Goal: Transaction & Acquisition: Purchase product/service

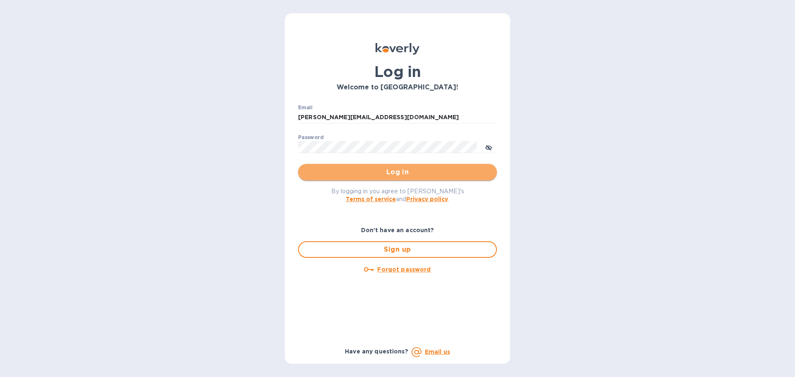
click at [387, 173] on span "Log in" at bounding box center [397, 172] width 185 height 10
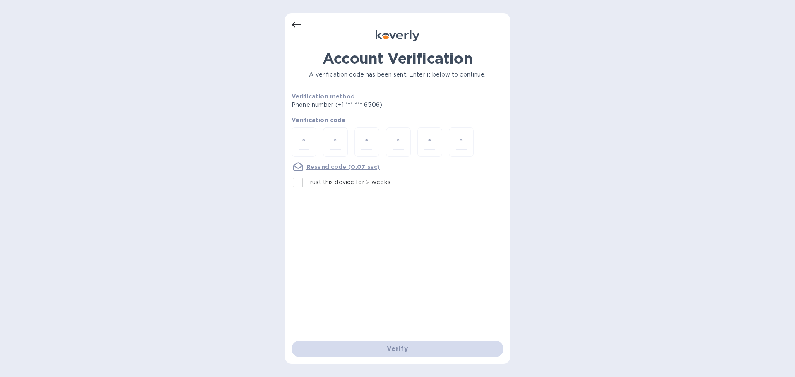
click at [298, 182] on input "Trust this device for 2 weeks" at bounding box center [297, 182] width 17 height 17
checkbox input "true"
click at [305, 141] on input "number" at bounding box center [303, 142] width 11 height 15
type input "3"
type input "7"
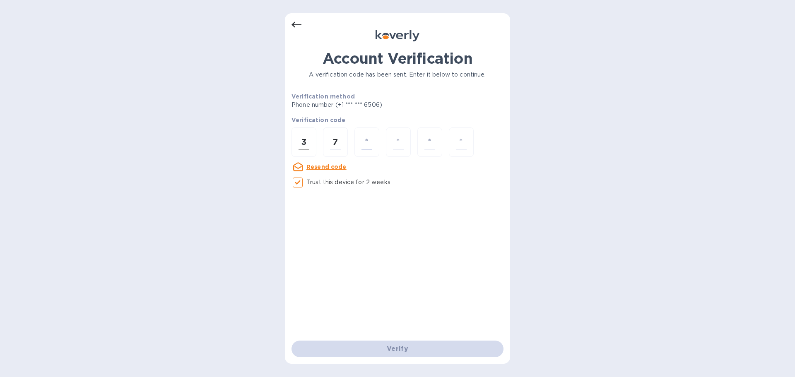
type input "3"
type input "4"
type input "3"
type input "7"
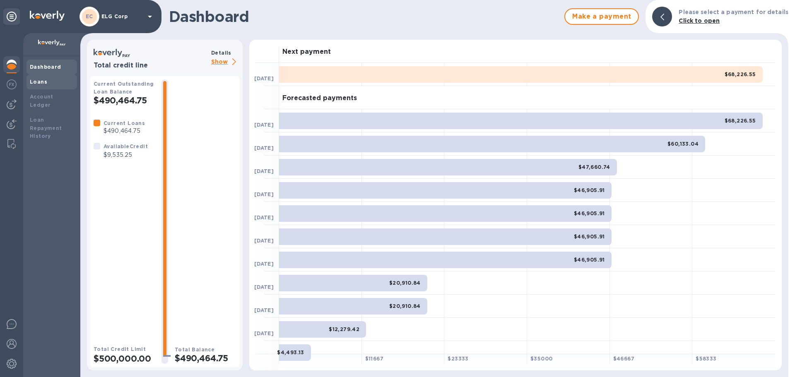
click at [44, 80] on b "Loans" at bounding box center [38, 82] width 17 height 6
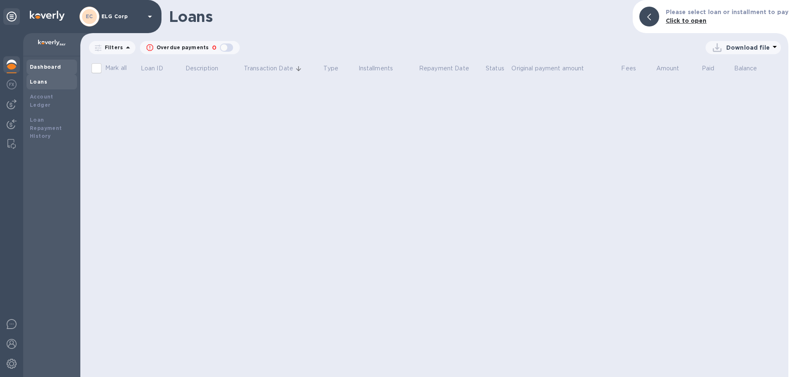
click at [58, 68] on b "Dashboard" at bounding box center [45, 67] width 31 height 6
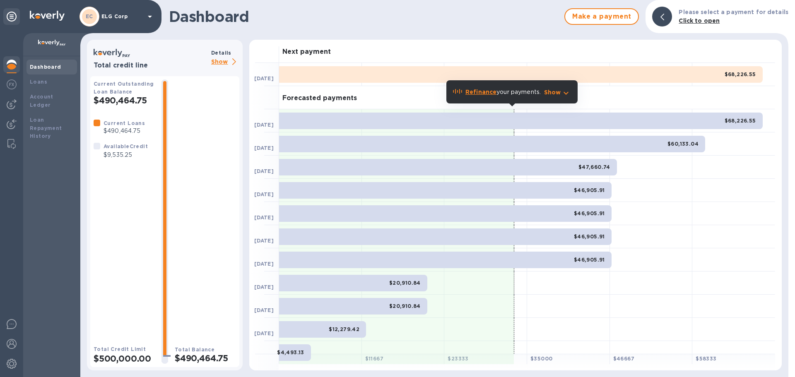
click at [685, 77] on div "$68,226.55" at bounding box center [520, 74] width 483 height 17
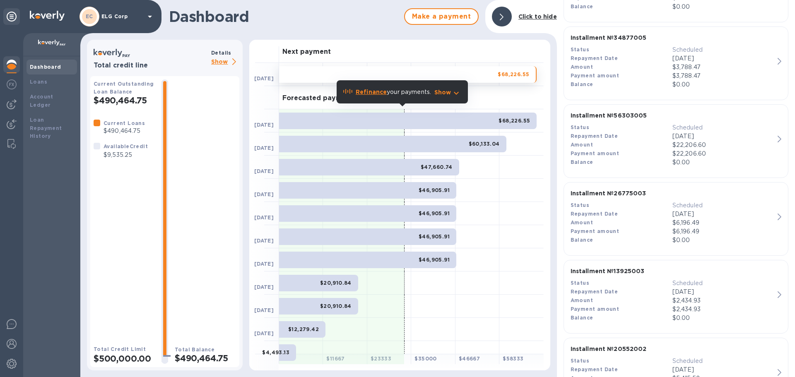
scroll to position [580, 0]
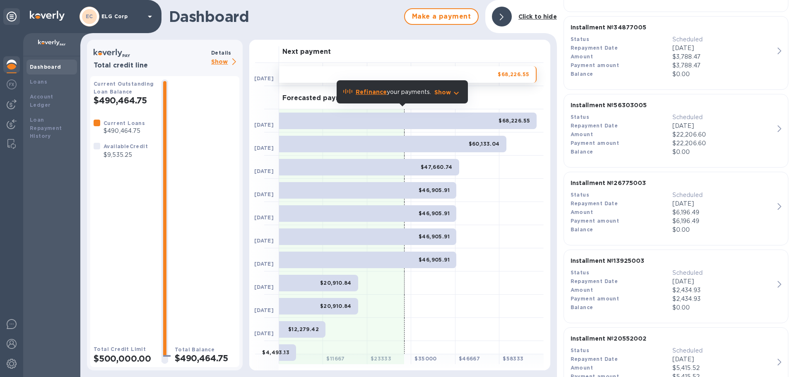
click at [338, 29] on div "Dashboard Make a payment Click to hide" at bounding box center [318, 16] width 476 height 33
click at [507, 17] on div at bounding box center [502, 17] width 20 height 20
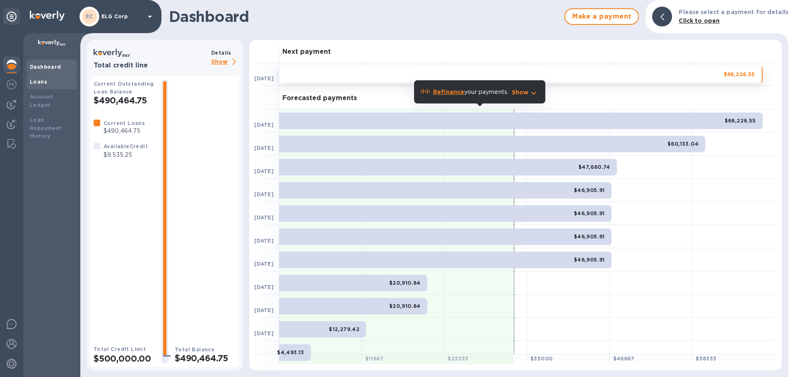
click at [60, 83] on div "Loans" at bounding box center [52, 82] width 44 height 8
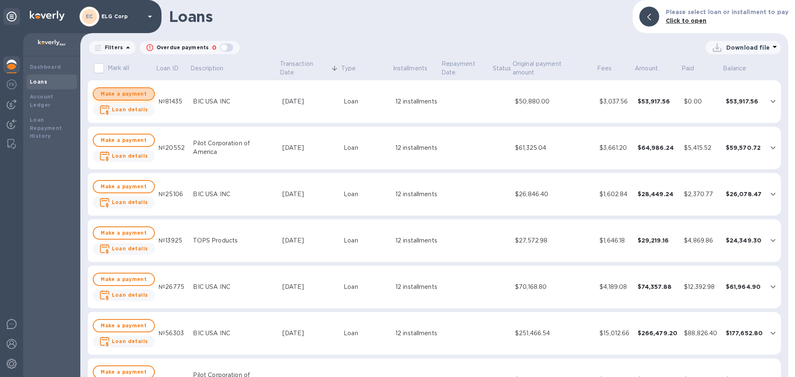
click at [131, 97] on span "Make a payment" at bounding box center [123, 94] width 47 height 10
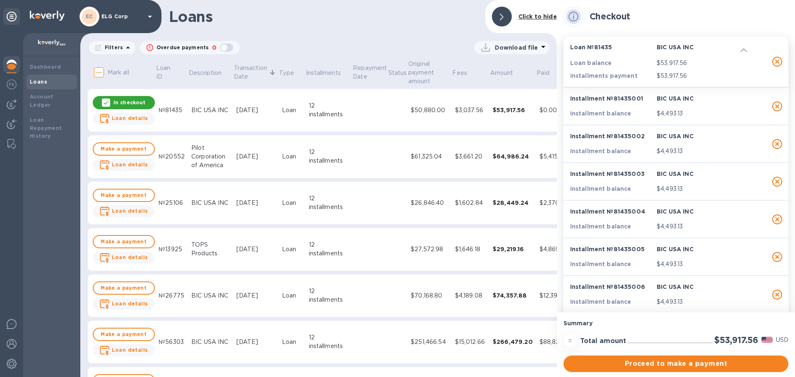
click at [125, 102] on p "In checkout" at bounding box center [129, 102] width 32 height 7
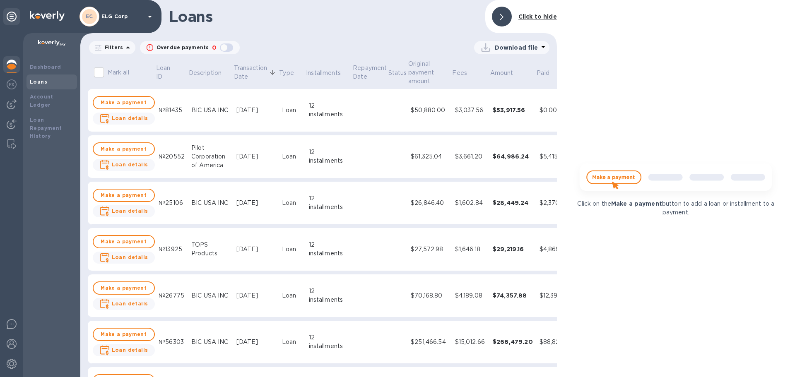
click at [503, 14] on span at bounding box center [502, 17] width 4 height 8
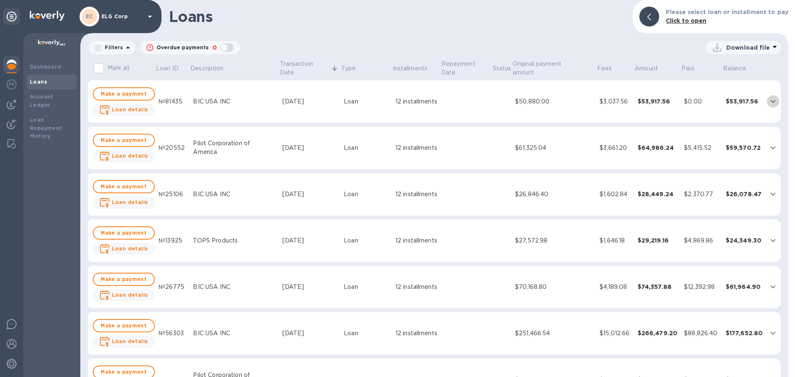
click at [771, 97] on icon "expand row" at bounding box center [773, 101] width 10 height 10
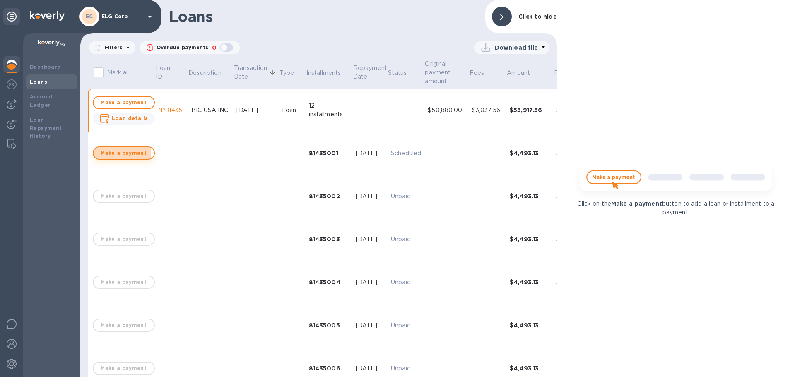
click at [120, 154] on span "Make a payment" at bounding box center [123, 153] width 47 height 10
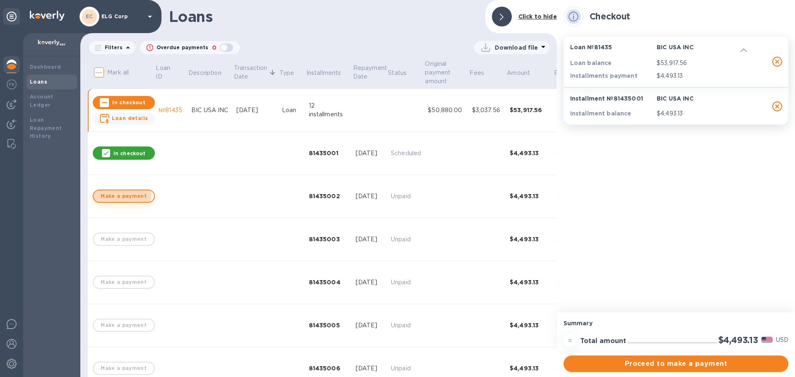
click at [118, 196] on span "Make a payment" at bounding box center [123, 196] width 47 height 10
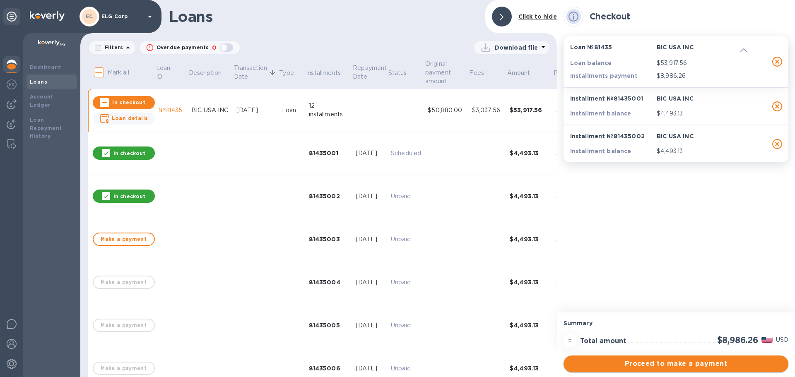
click at [674, 365] on span "Proceed to make a payment" at bounding box center [676, 364] width 212 height 10
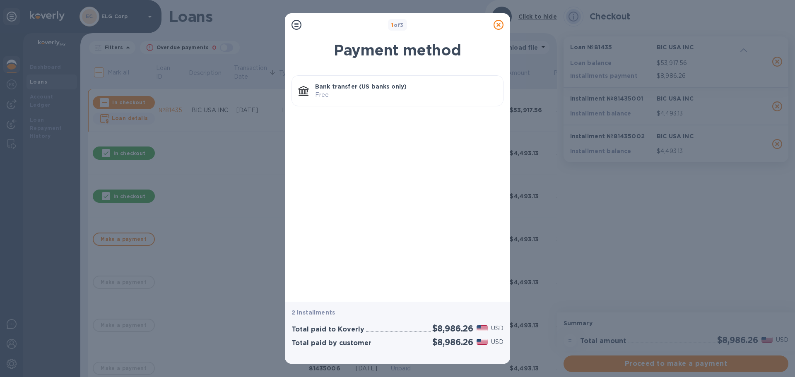
click at [381, 92] on p "Free" at bounding box center [405, 95] width 181 height 9
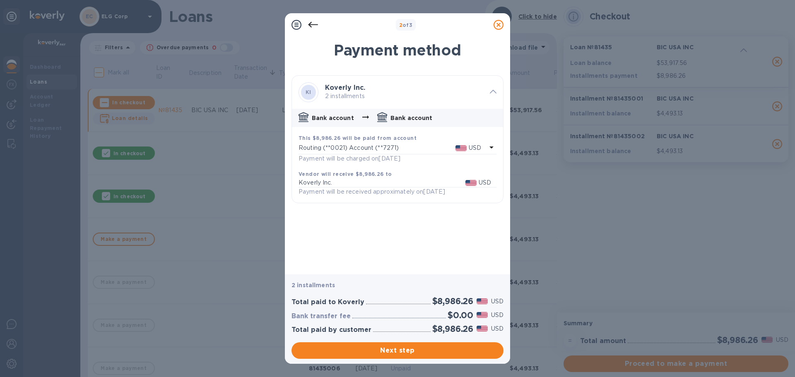
click at [494, 27] on icon at bounding box center [498, 25] width 10 height 10
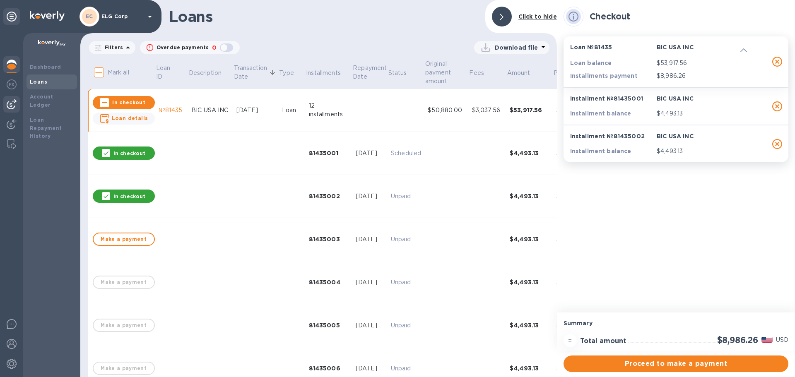
click at [15, 103] on img at bounding box center [12, 104] width 10 height 10
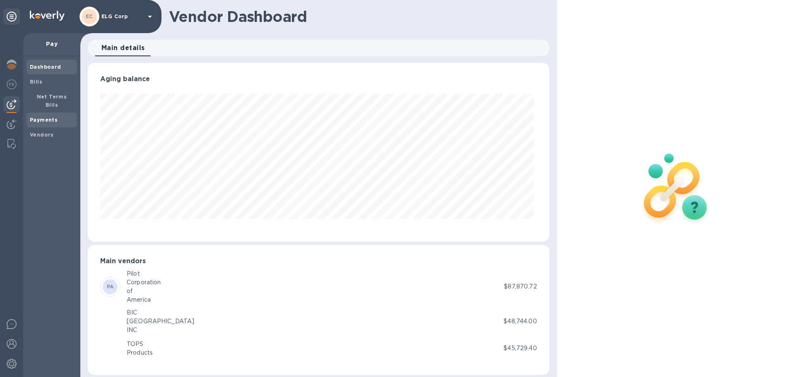
scroll to position [179, 458]
click at [61, 116] on span "Payments" at bounding box center [52, 120] width 44 height 8
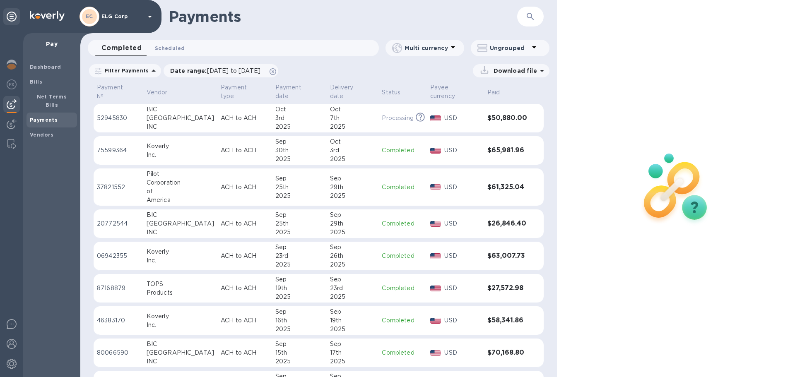
click at [171, 46] on span "Scheduled 0" at bounding box center [170, 48] width 30 height 9
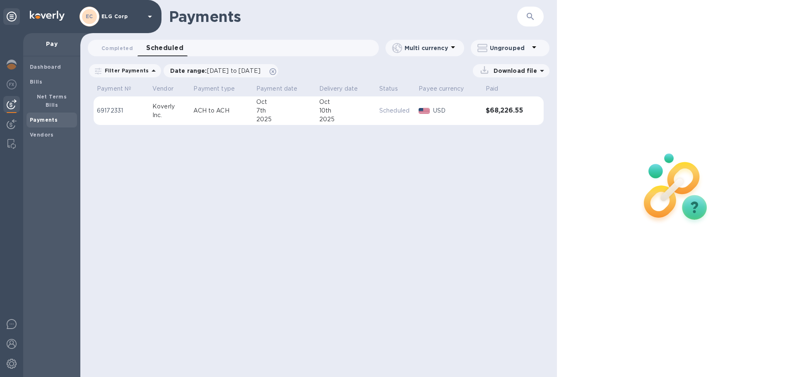
drag, startPoint x: 393, startPoint y: 114, endPoint x: 399, endPoint y: 121, distance: 9.1
click at [399, 121] on td "Scheduled" at bounding box center [395, 110] width 39 height 29
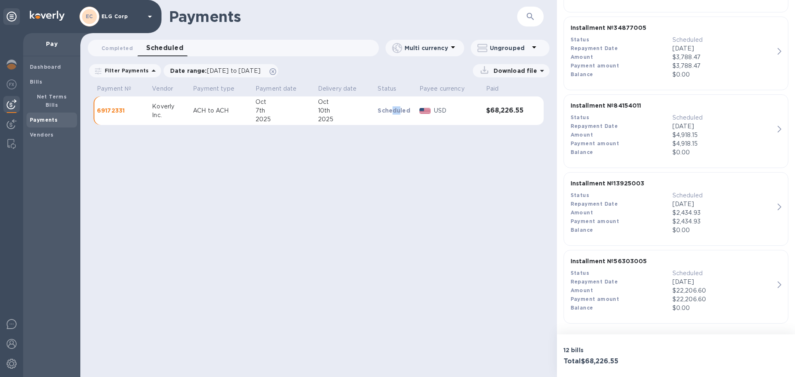
scroll to position [940, 0]
click at [416, 112] on td "USD" at bounding box center [449, 110] width 67 height 29
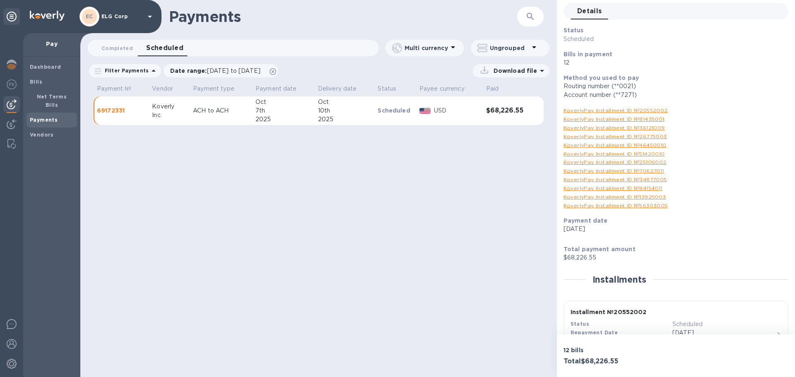
scroll to position [0, 0]
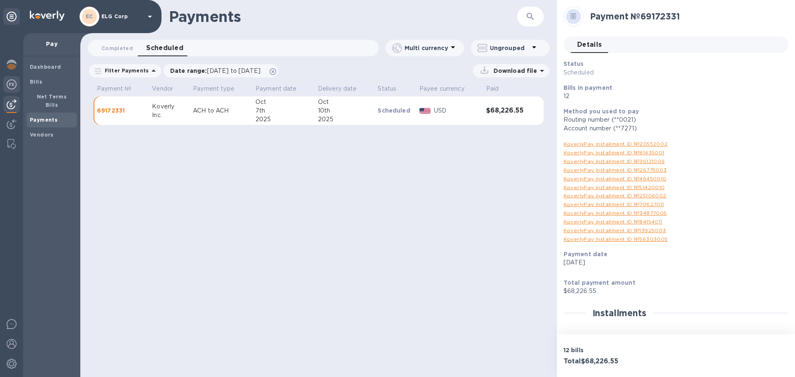
click at [11, 87] on img at bounding box center [12, 84] width 10 height 10
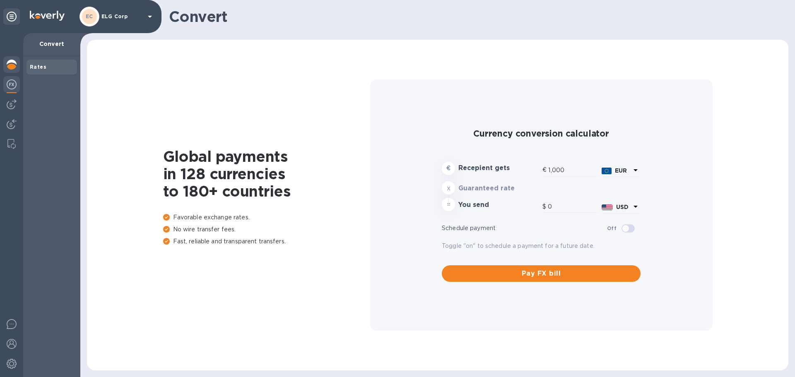
type input "1,177.77"
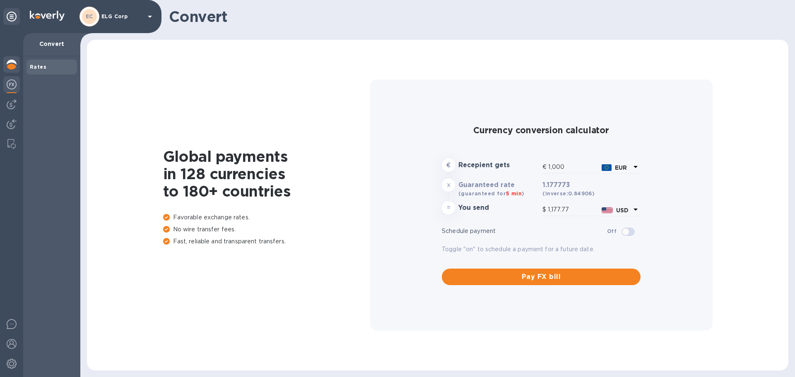
click at [12, 68] on img at bounding box center [12, 65] width 10 height 10
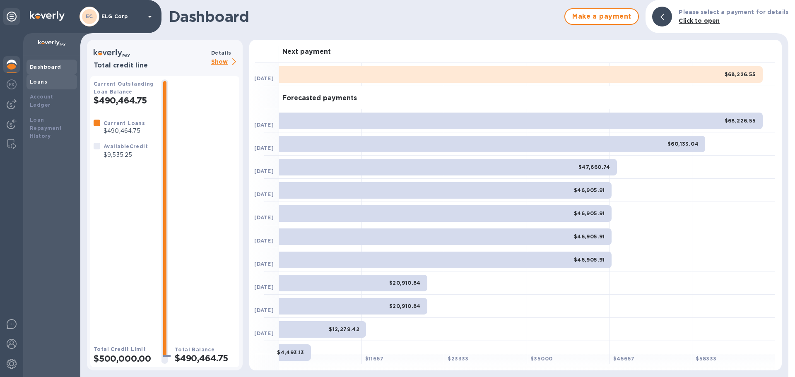
click at [44, 79] on b "Loans" at bounding box center [38, 82] width 17 height 6
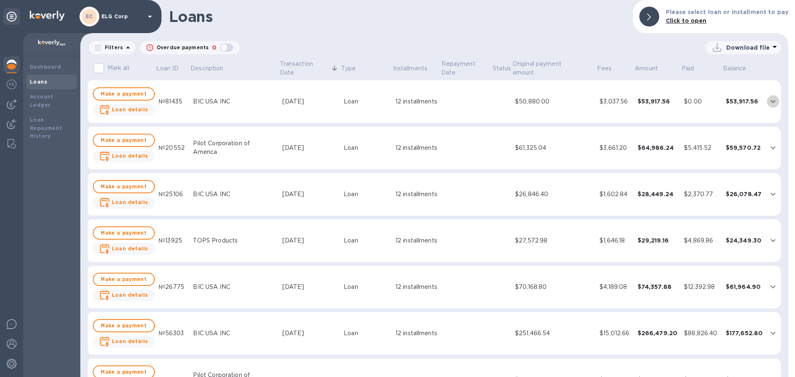
click at [771, 100] on icon "expand row" at bounding box center [773, 101] width 10 height 10
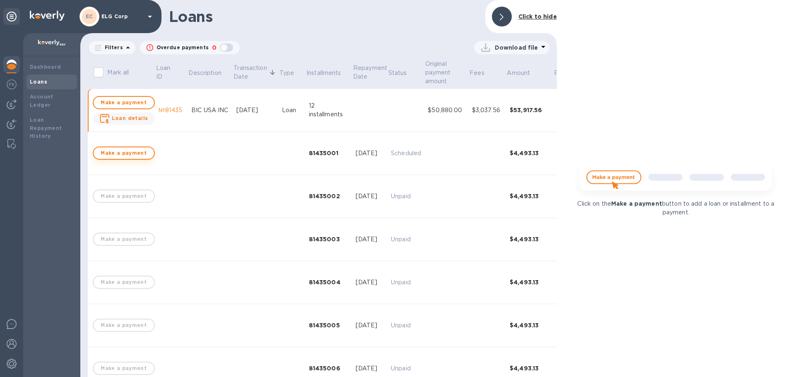
click at [131, 152] on span "Make a payment" at bounding box center [123, 153] width 47 height 10
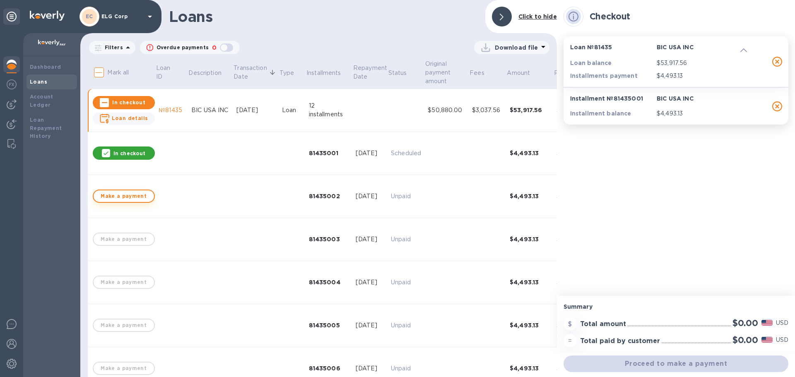
click at [131, 198] on span "Make a payment" at bounding box center [123, 196] width 47 height 10
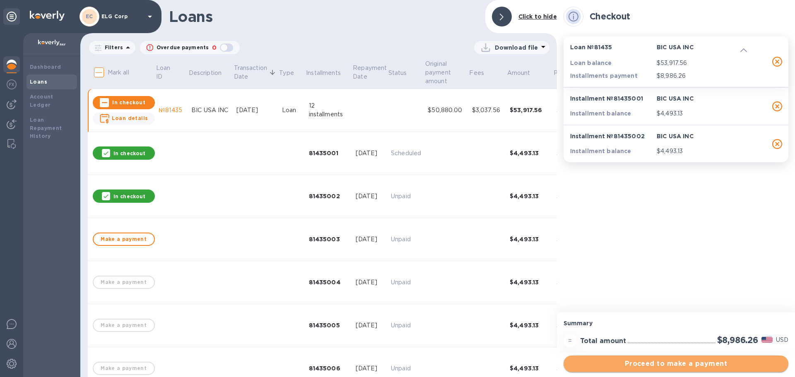
click at [719, 364] on span "Proceed to make a payment" at bounding box center [676, 364] width 212 height 10
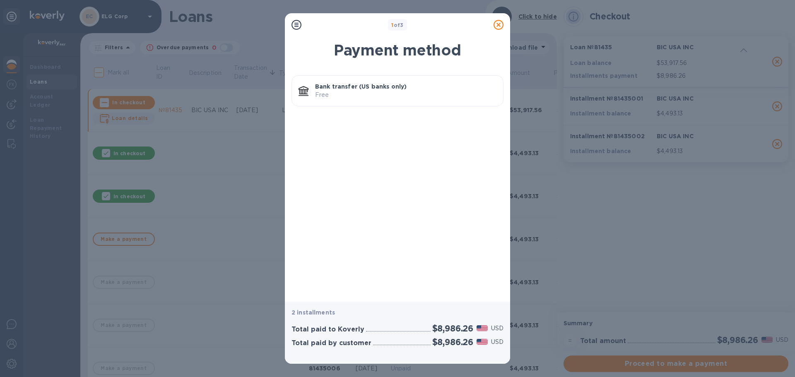
click at [384, 89] on p "Bank transfer (US banks only)" at bounding box center [405, 86] width 181 height 8
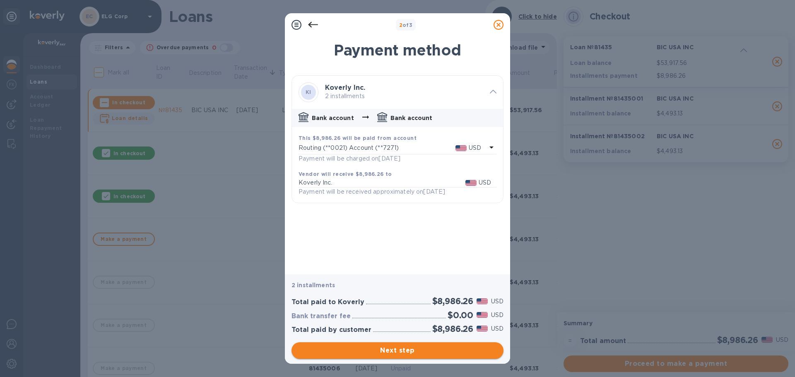
click at [395, 356] on button "Next step" at bounding box center [397, 350] width 212 height 17
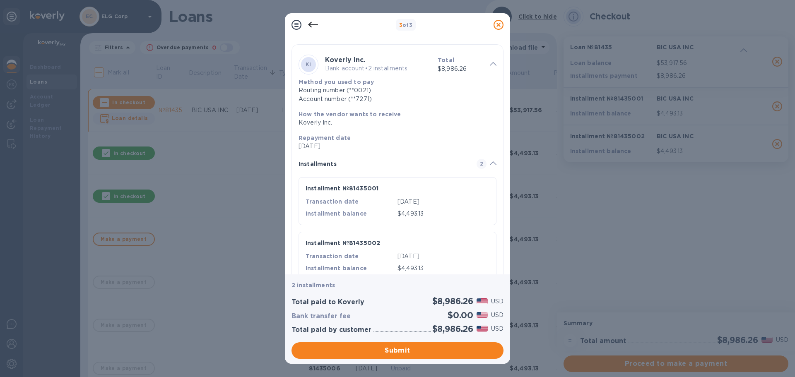
scroll to position [57, 0]
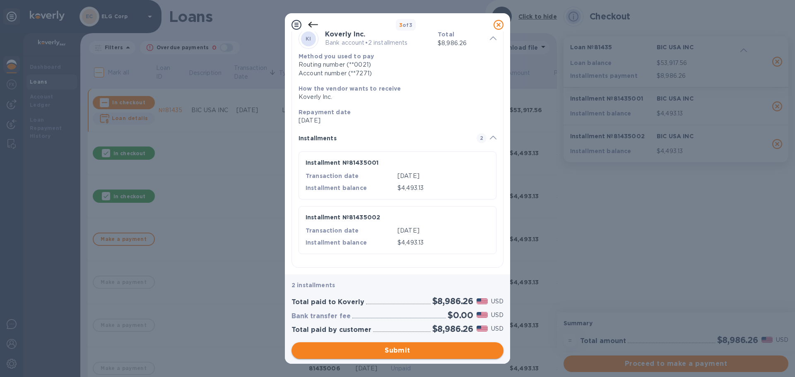
click at [422, 351] on span "Submit" at bounding box center [397, 351] width 199 height 10
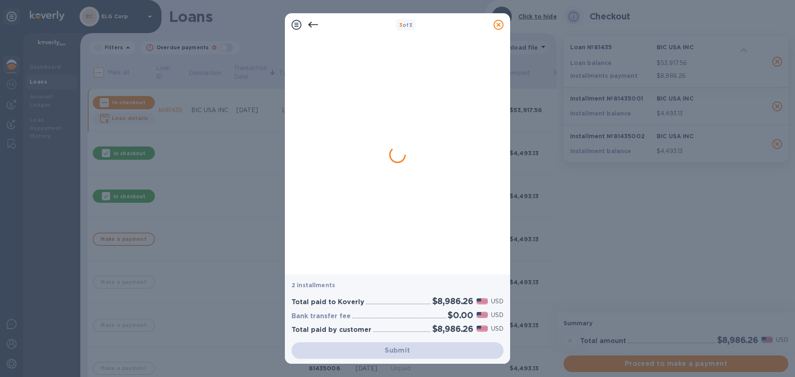
scroll to position [0, 0]
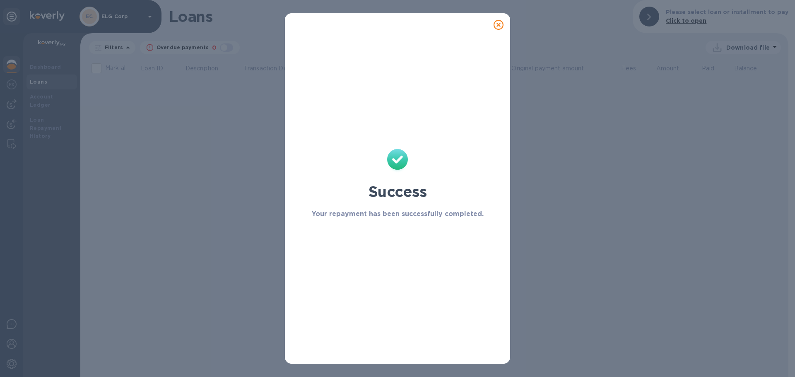
click at [501, 28] on icon at bounding box center [498, 25] width 10 height 10
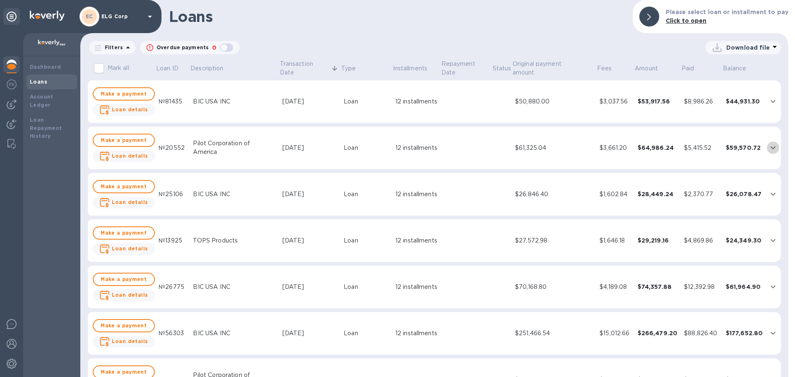
click at [769, 150] on icon "expand row" at bounding box center [773, 148] width 10 height 10
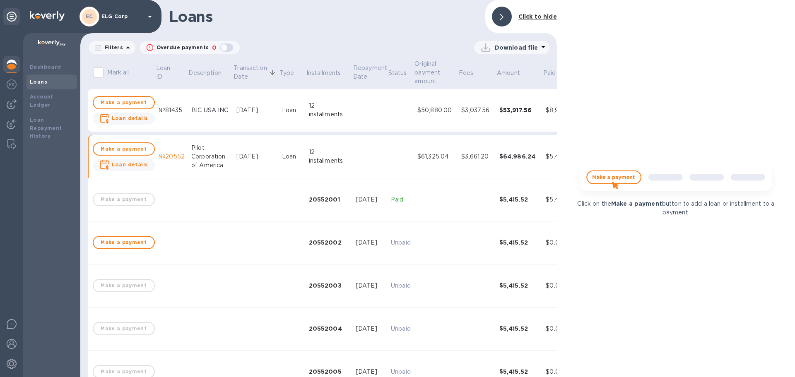
click at [505, 11] on div at bounding box center [502, 17] width 20 height 20
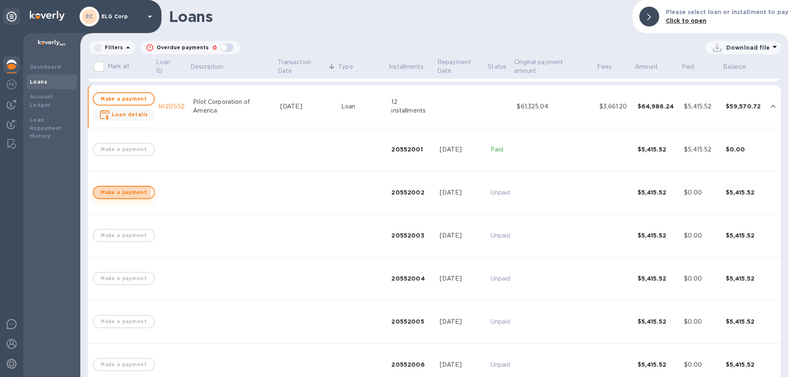
click at [118, 192] on span "Make a payment" at bounding box center [123, 193] width 47 height 10
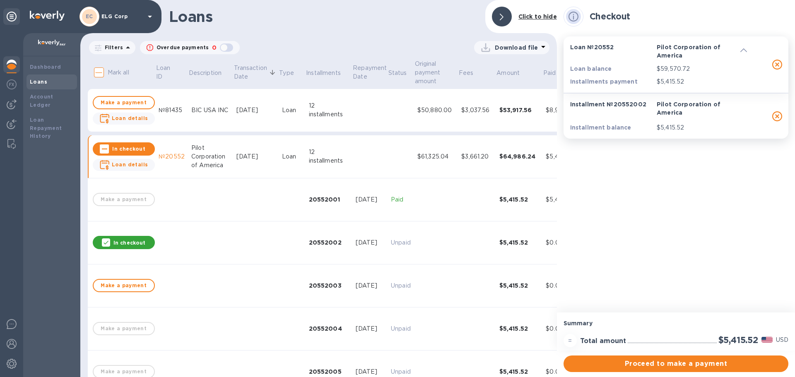
click at [96, 73] on input "Mark all" at bounding box center [98, 72] width 17 height 17
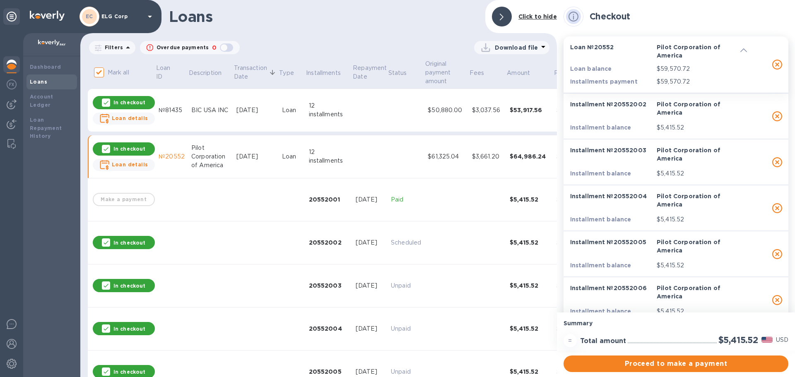
click at [96, 73] on input "Mark all" at bounding box center [98, 72] width 17 height 17
checkbox input "false"
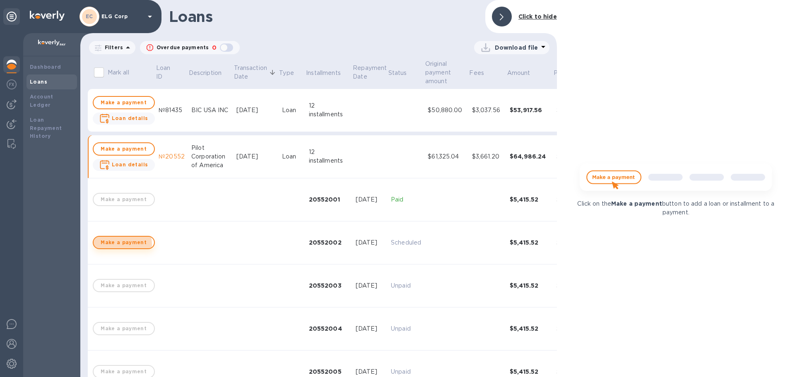
click at [122, 244] on span "Make a payment" at bounding box center [123, 243] width 47 height 10
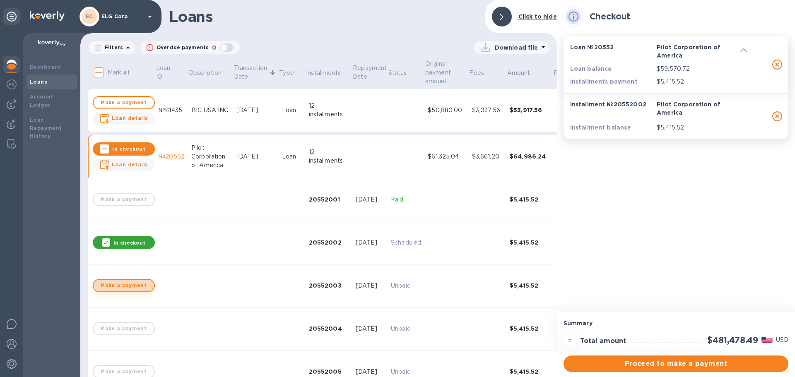
click at [125, 286] on span "Make a payment" at bounding box center [123, 286] width 47 height 10
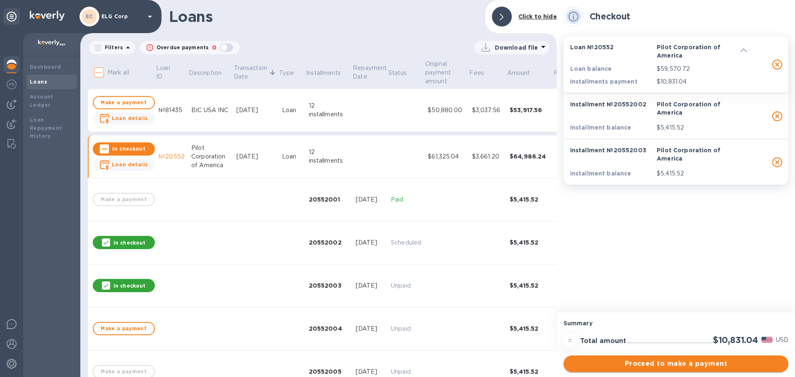
click at [663, 367] on span "Proceed to make a payment" at bounding box center [676, 364] width 212 height 10
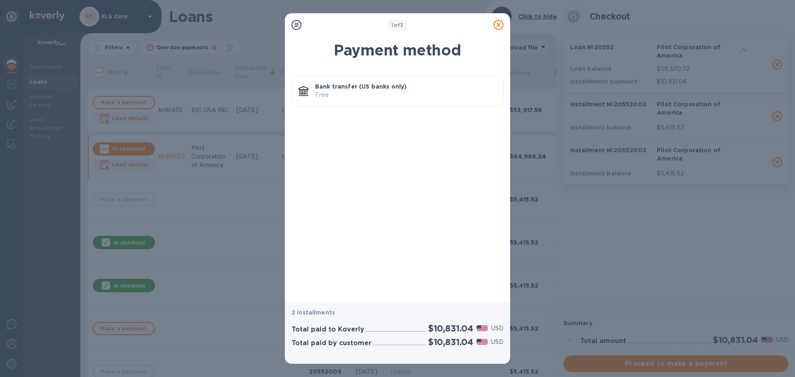
click at [392, 82] on div "Bank transfer (US banks only) Free" at bounding box center [406, 91] width 188 height 24
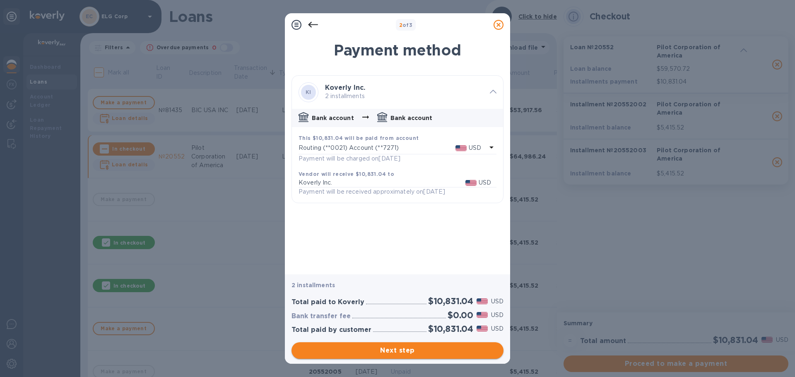
click at [409, 353] on span "Next step" at bounding box center [397, 351] width 199 height 10
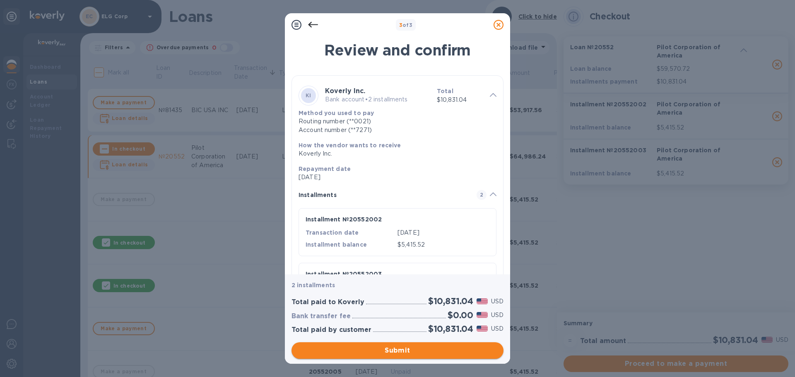
click at [409, 353] on span "Submit" at bounding box center [397, 351] width 199 height 10
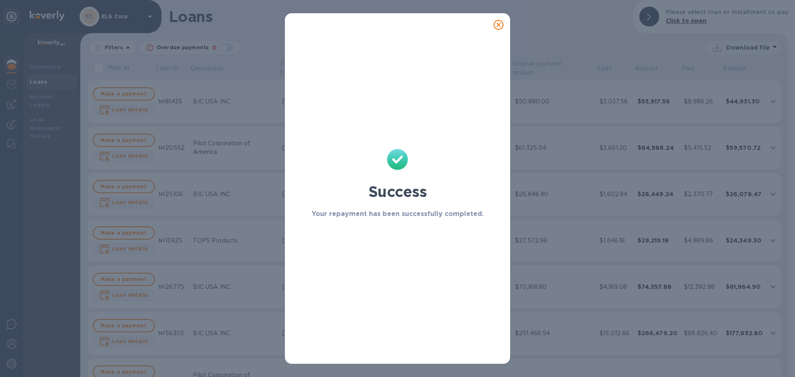
click at [499, 26] on icon at bounding box center [498, 25] width 10 height 10
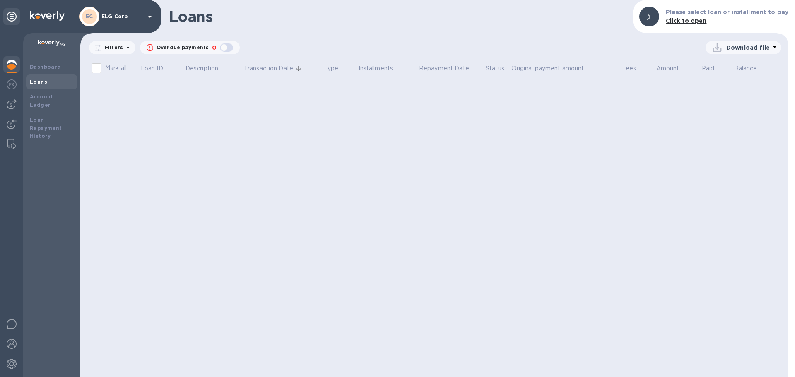
click at [55, 77] on div "Loans" at bounding box center [51, 82] width 50 height 15
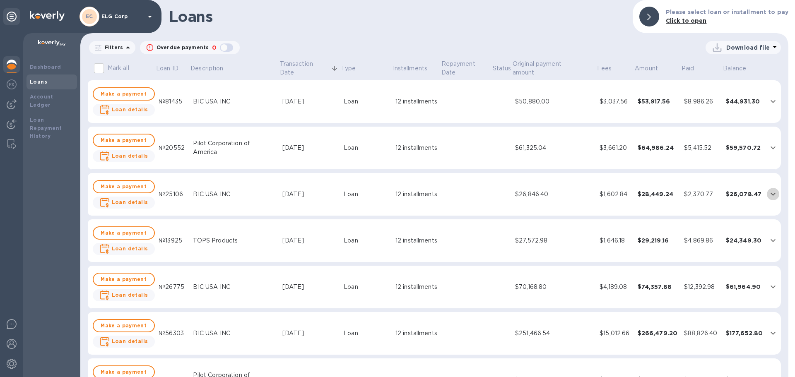
click at [769, 192] on icon "expand row" at bounding box center [773, 194] width 10 height 10
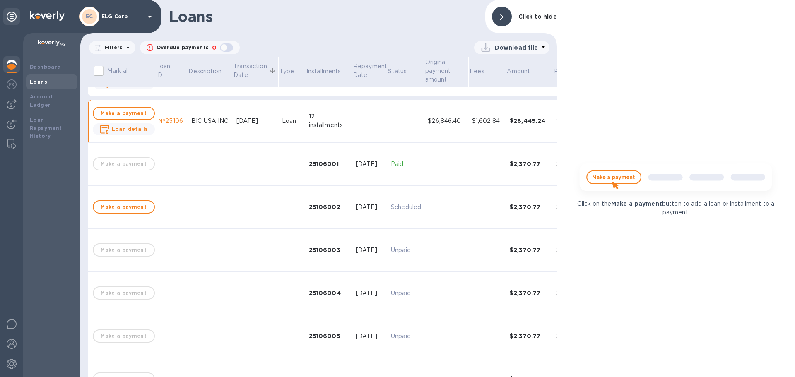
scroll to position [83, 0]
click at [145, 208] on button "Make a payment" at bounding box center [124, 206] width 62 height 13
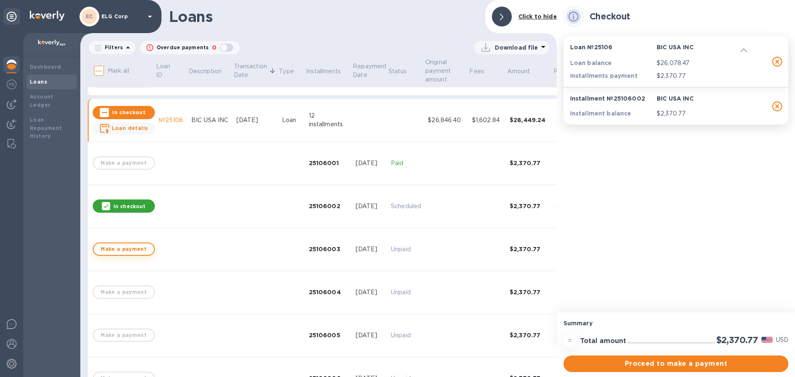
click at [127, 252] on span "Make a payment" at bounding box center [123, 249] width 47 height 10
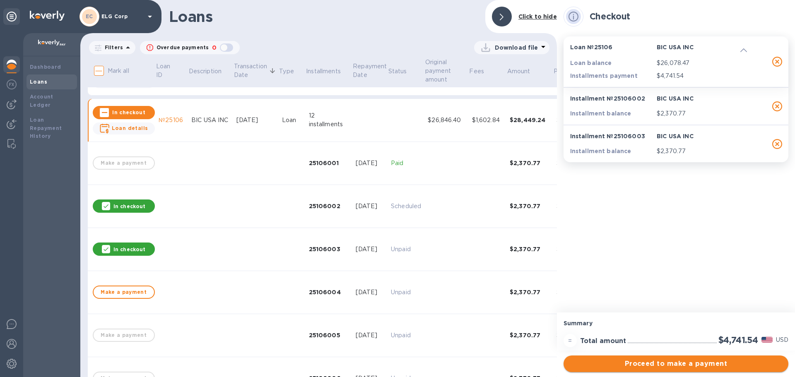
click at [697, 365] on span "Proceed to make a payment" at bounding box center [676, 364] width 212 height 10
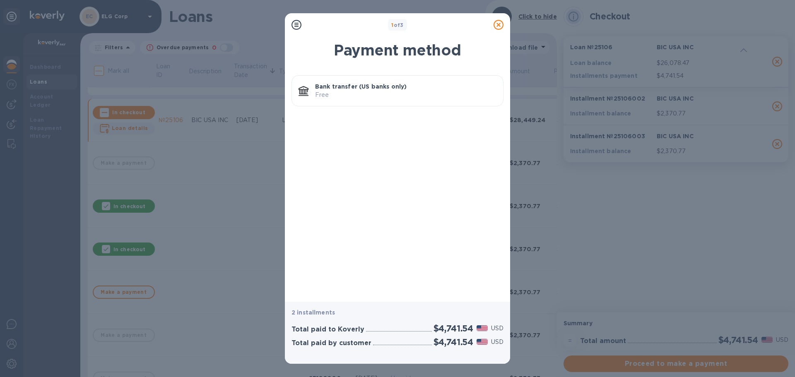
click at [394, 88] on p "Bank transfer (US banks only)" at bounding box center [405, 86] width 181 height 8
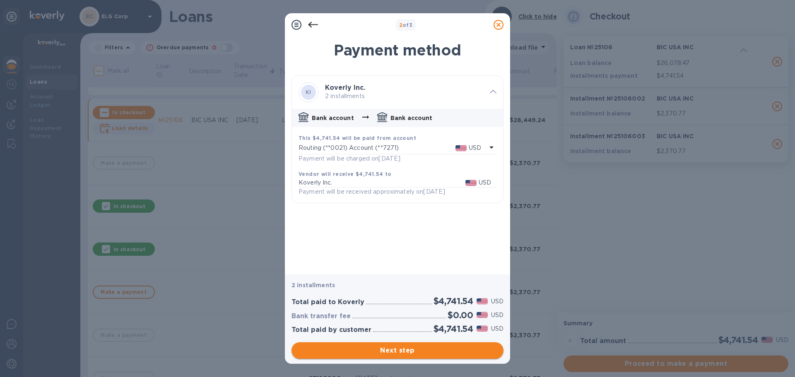
click at [443, 347] on span "Next step" at bounding box center [397, 351] width 199 height 10
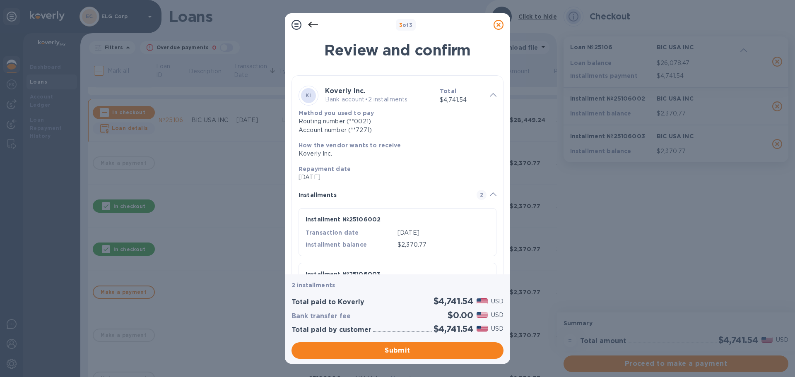
click at [411, 337] on div "Total paid to Koverly $4,741.54 USD Bank transfer fee $0.00 USD Total paid by c…" at bounding box center [397, 315] width 219 height 45
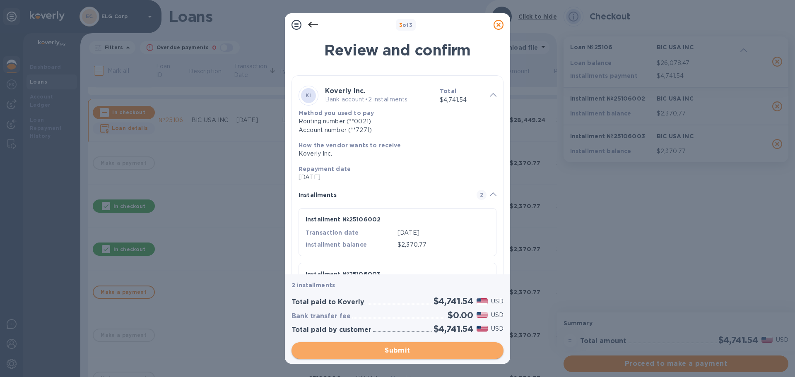
click at [411, 346] on span "Submit" at bounding box center [397, 351] width 199 height 10
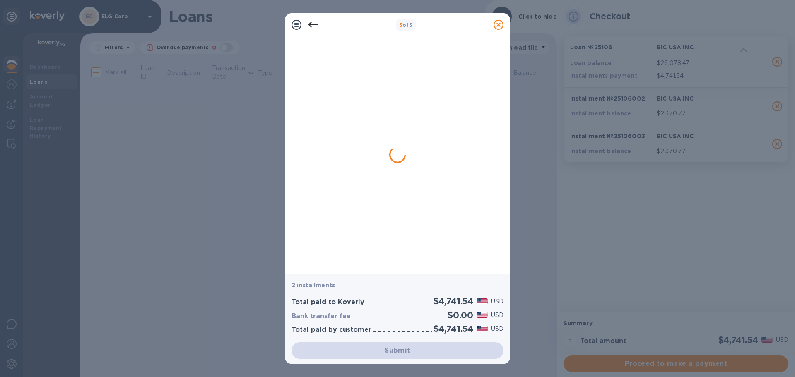
scroll to position [0, 0]
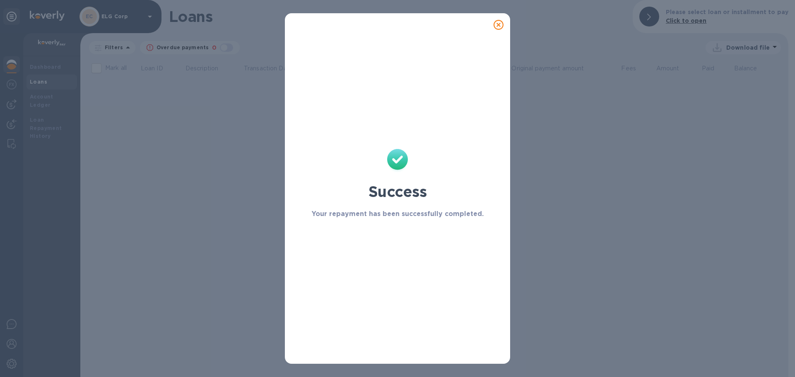
click at [497, 23] on icon at bounding box center [498, 25] width 10 height 10
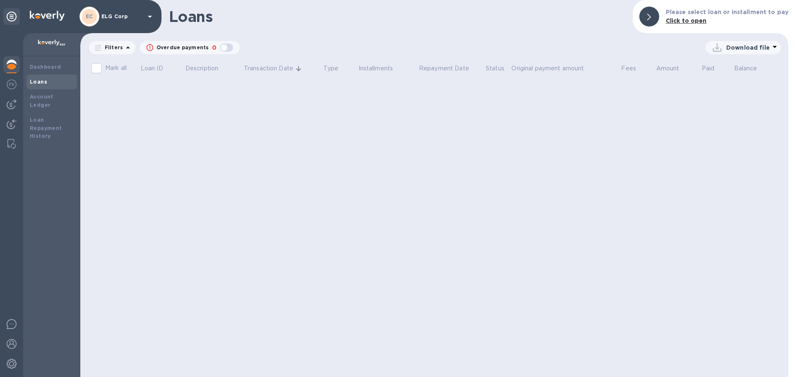
click at [64, 81] on div "Loans" at bounding box center [52, 82] width 44 height 8
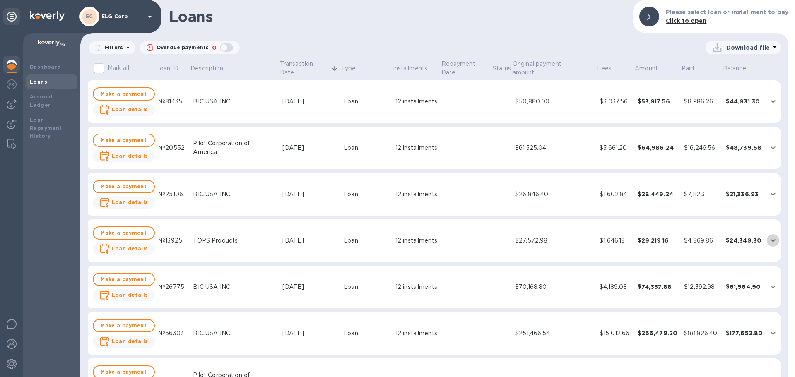
click at [770, 241] on icon "expand row" at bounding box center [772, 240] width 5 height 3
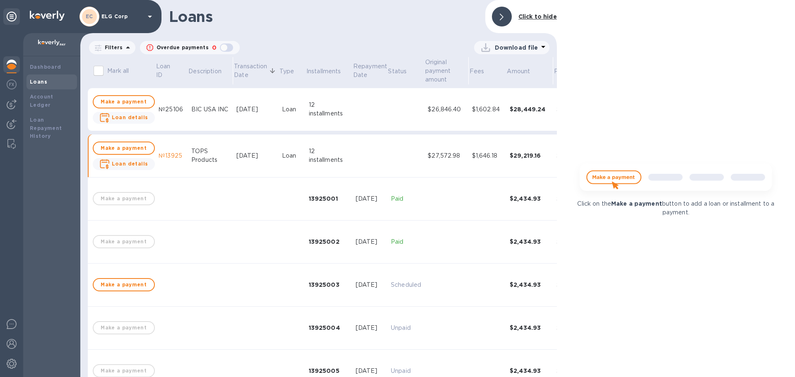
scroll to position [124, 0]
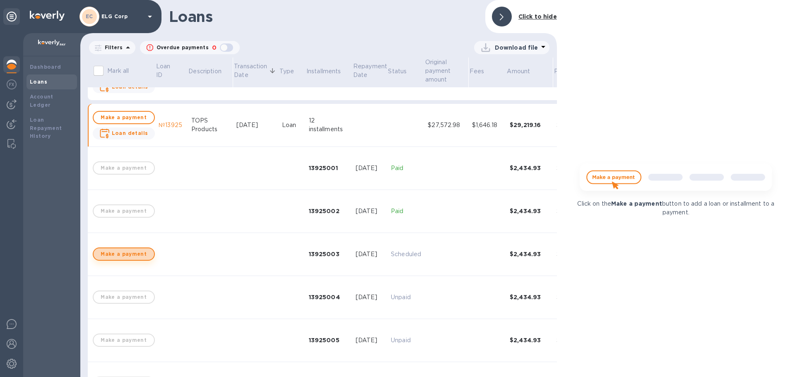
click at [129, 252] on span "Make a payment" at bounding box center [123, 254] width 47 height 10
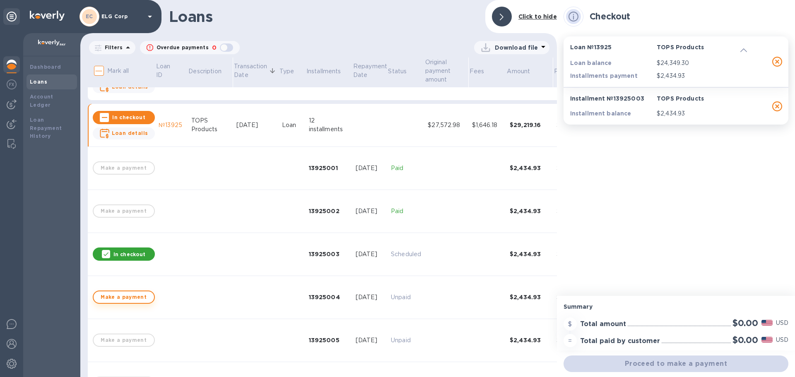
click at [130, 298] on span "Make a payment" at bounding box center [123, 297] width 47 height 10
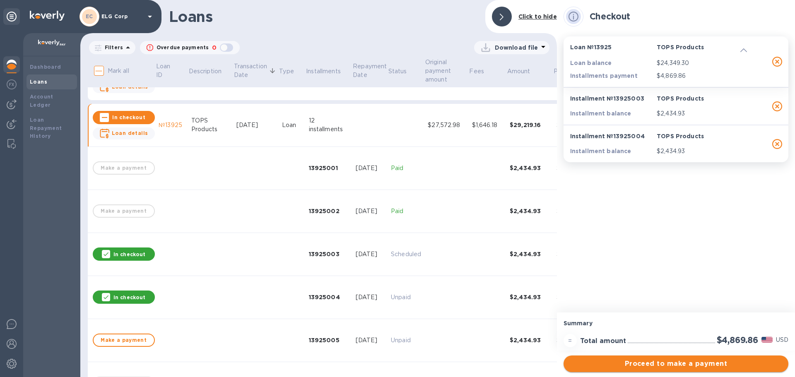
click at [663, 362] on span "Proceed to make a payment" at bounding box center [676, 364] width 212 height 10
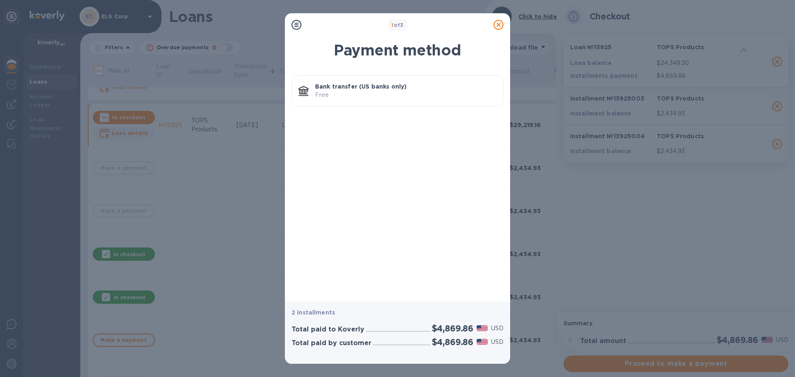
click at [500, 21] on icon at bounding box center [498, 25] width 10 height 10
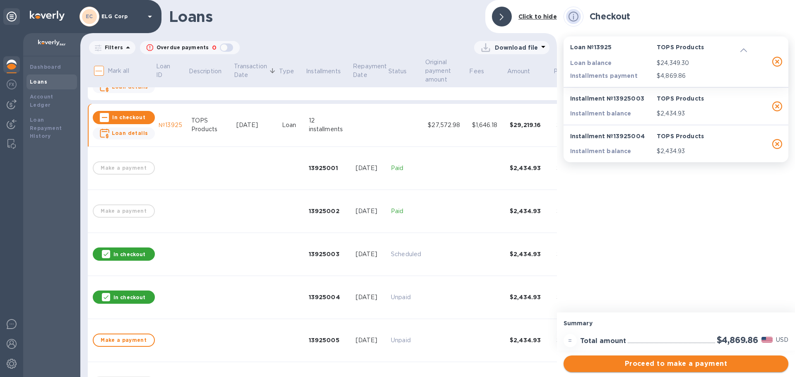
click at [651, 361] on span "Proceed to make a payment" at bounding box center [676, 364] width 212 height 10
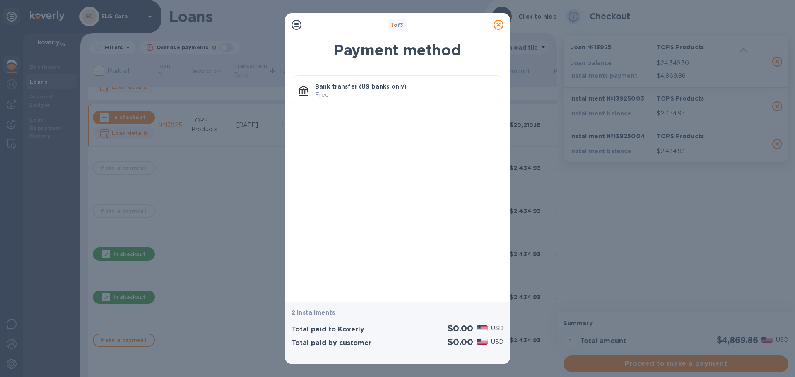
click at [440, 82] on p "Bank transfer (US banks only)" at bounding box center [405, 86] width 181 height 8
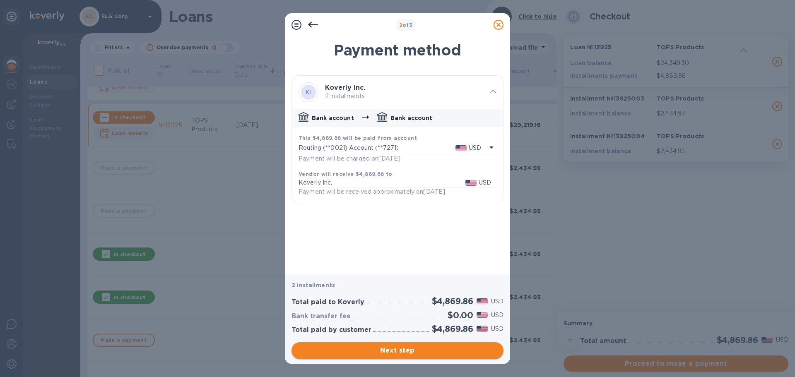
click at [458, 344] on button "Next step" at bounding box center [397, 350] width 212 height 17
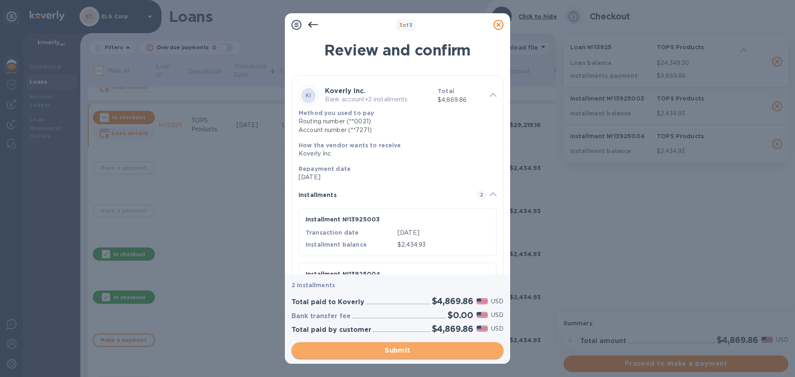
click at [375, 346] on span "Submit" at bounding box center [397, 351] width 199 height 10
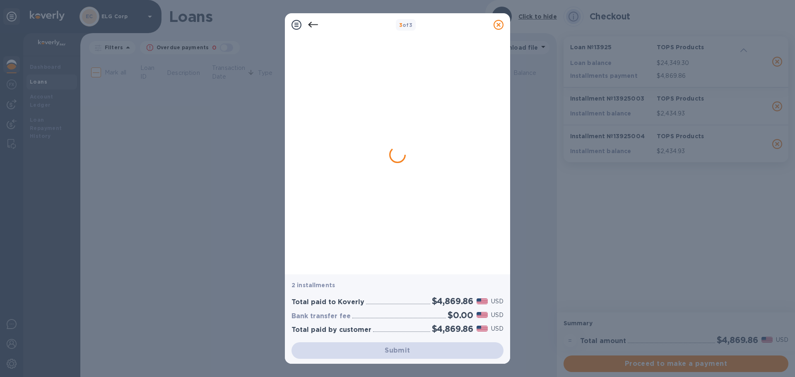
scroll to position [0, 0]
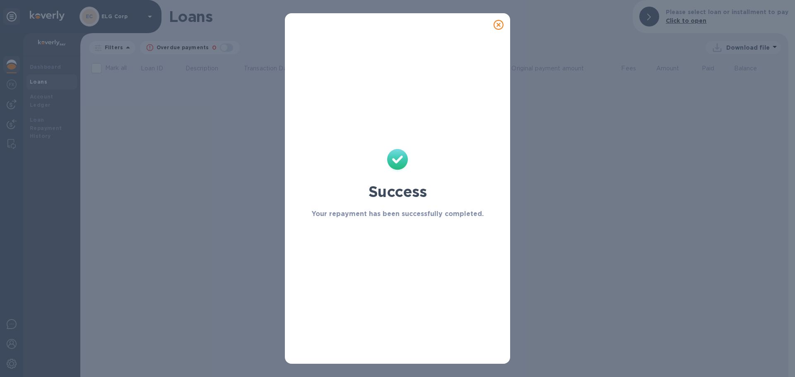
click at [498, 22] on icon at bounding box center [498, 25] width 10 height 10
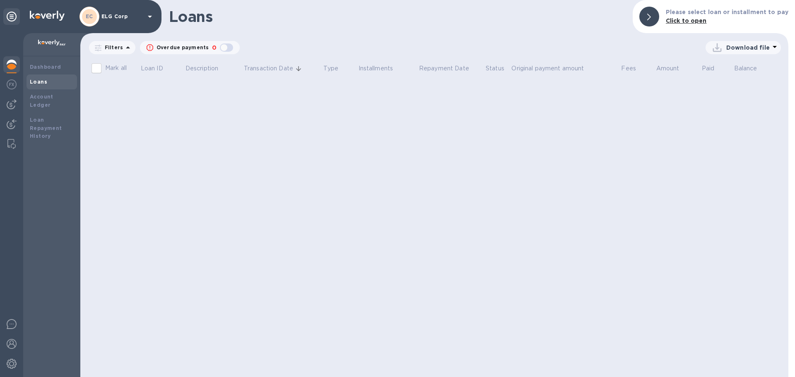
click at [53, 83] on div "Loans" at bounding box center [52, 82] width 44 height 8
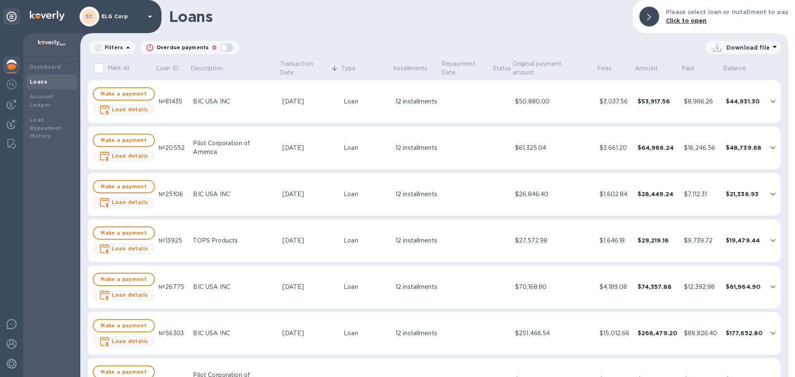
click at [769, 286] on icon "expand row" at bounding box center [773, 287] width 10 height 10
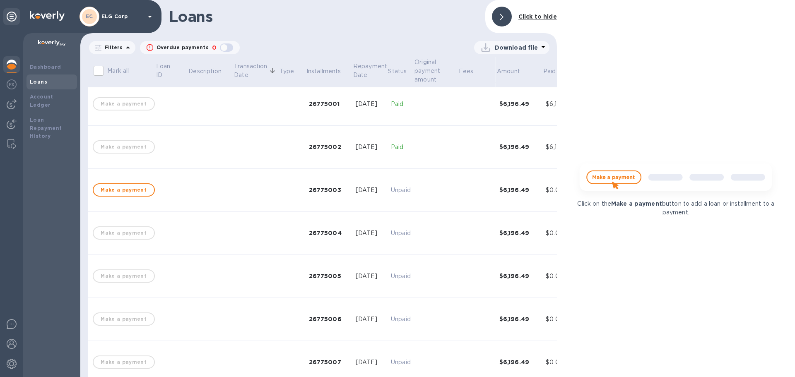
scroll to position [248, 0]
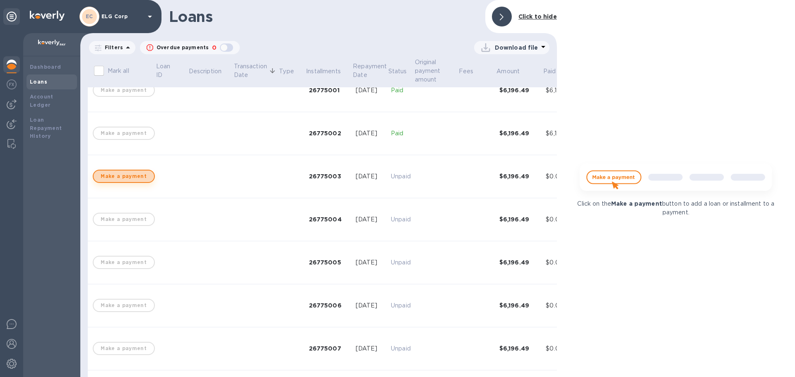
click at [130, 176] on span "Make a payment" at bounding box center [123, 176] width 47 height 10
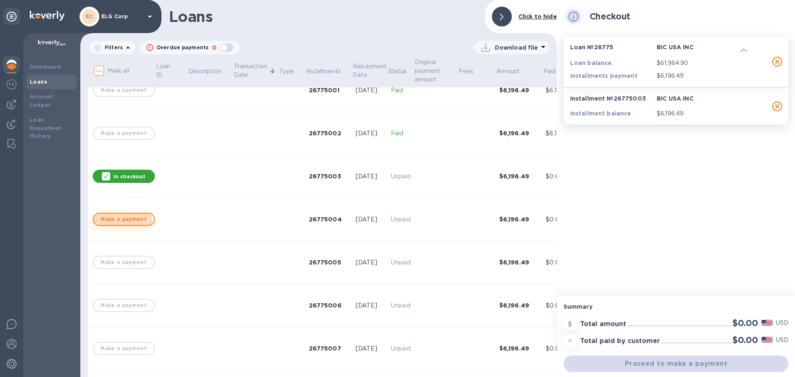
click at [122, 222] on span "Make a payment" at bounding box center [123, 219] width 47 height 10
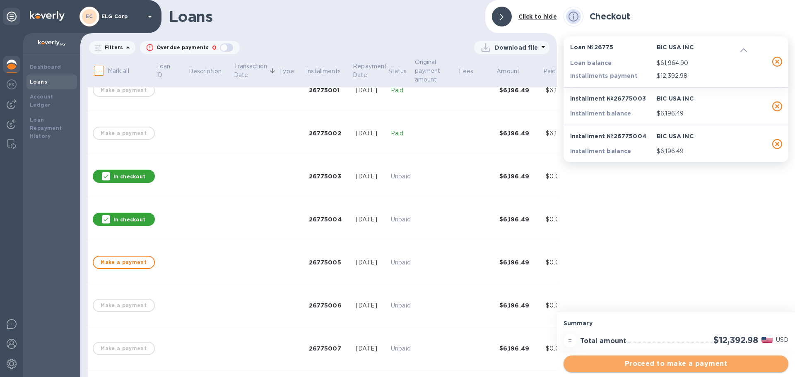
click at [652, 363] on span "Proceed to make a payment" at bounding box center [676, 364] width 212 height 10
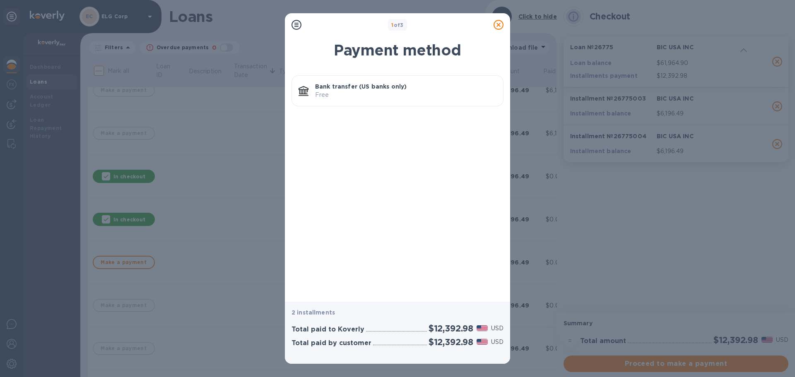
click at [364, 91] on p "Free" at bounding box center [405, 95] width 181 height 9
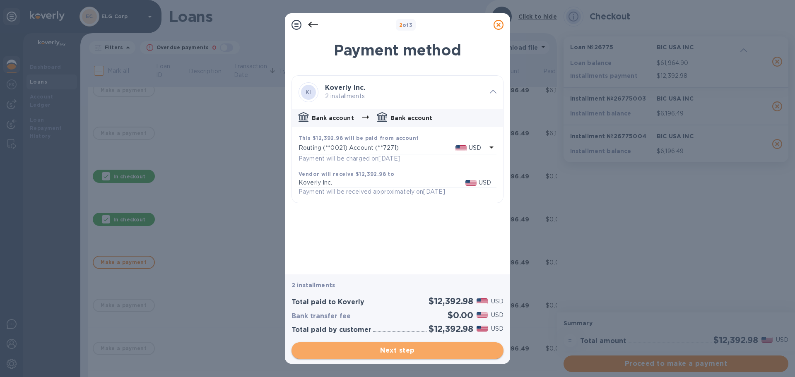
click at [375, 345] on button "Next step" at bounding box center [397, 350] width 212 height 17
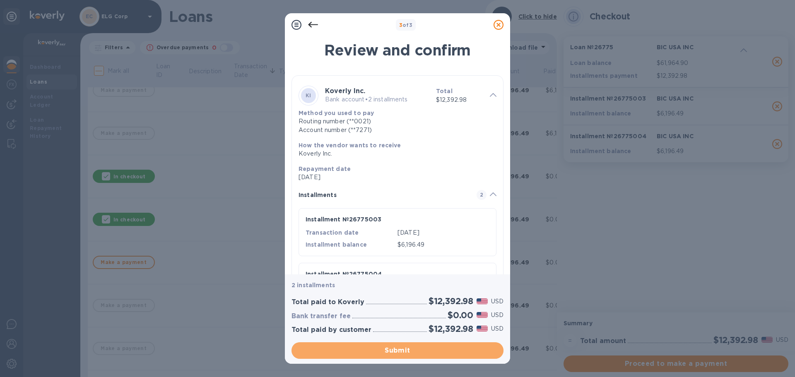
drag, startPoint x: 392, startPoint y: 349, endPoint x: 407, endPoint y: 300, distance: 51.6
click at [392, 348] on span "Submit" at bounding box center [397, 351] width 199 height 10
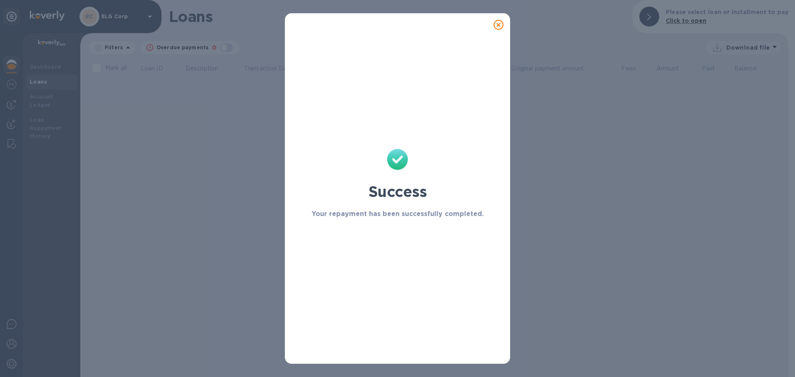
click at [499, 21] on icon at bounding box center [498, 25] width 10 height 10
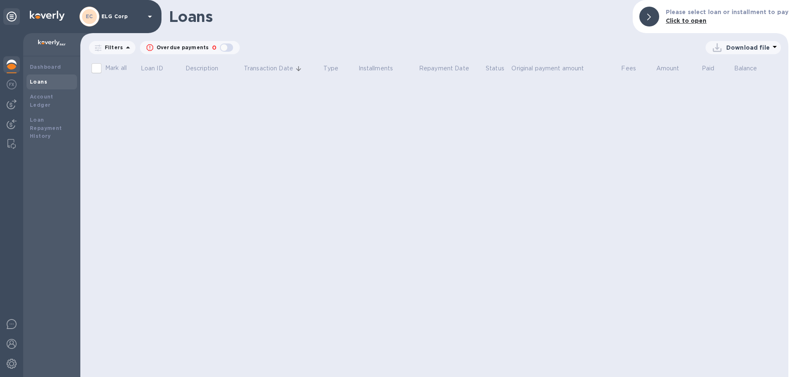
click at [53, 81] on div "Loans" at bounding box center [52, 82] width 44 height 8
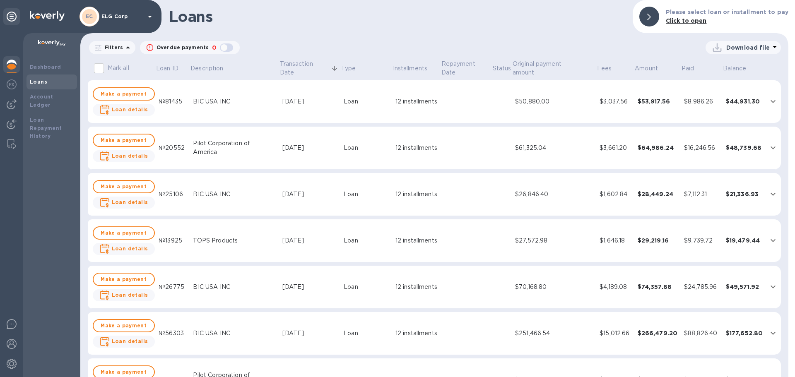
click at [772, 284] on icon "expand row" at bounding box center [773, 287] width 10 height 10
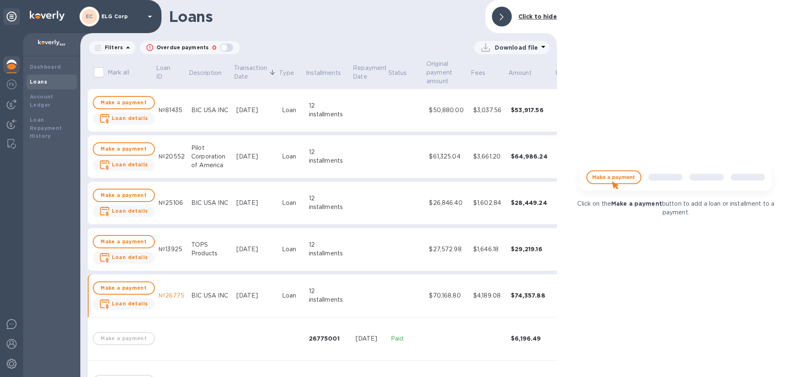
click at [33, 79] on b "Loans" at bounding box center [38, 82] width 17 height 6
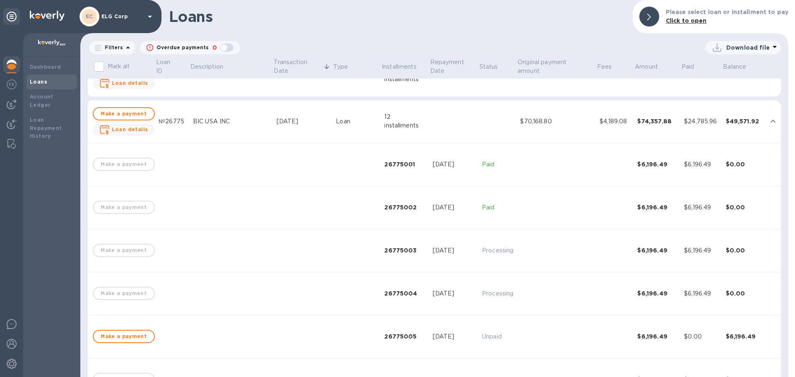
click at [748, 116] on td "$49,571.92" at bounding box center [744, 121] width 44 height 43
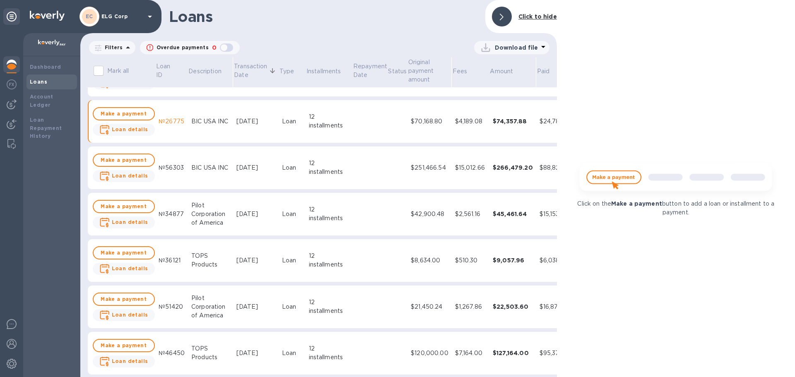
click at [503, 18] on icon at bounding box center [502, 17] width 4 height 7
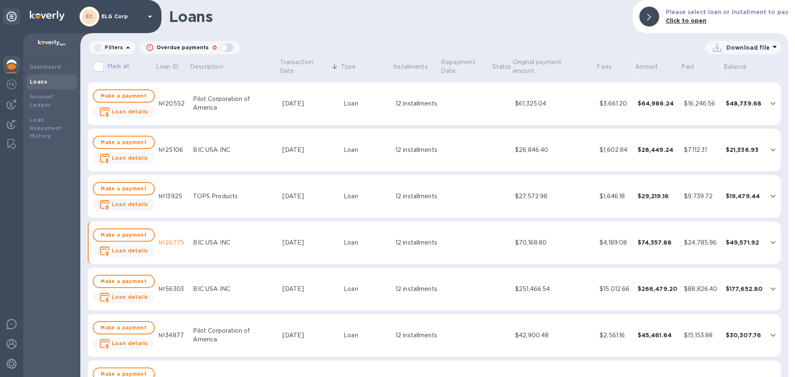
scroll to position [41, 0]
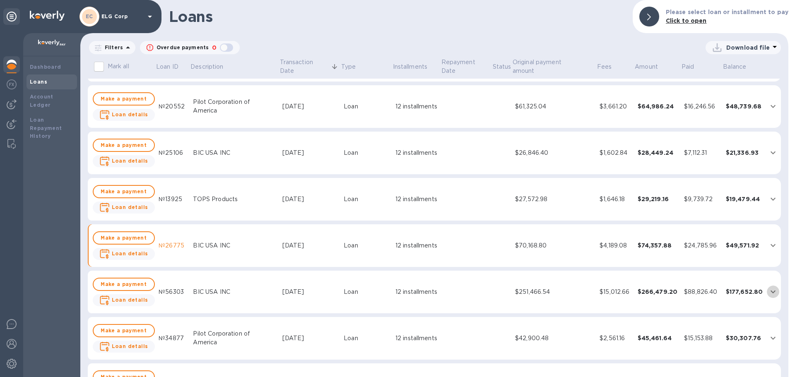
click at [771, 291] on icon "expand row" at bounding box center [772, 292] width 5 height 3
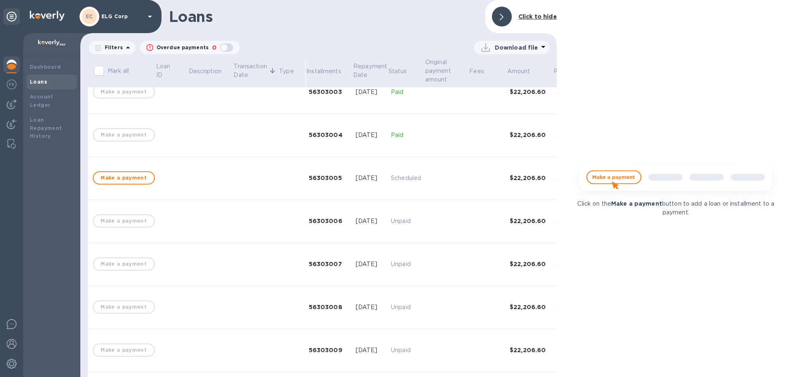
scroll to position [381, 0]
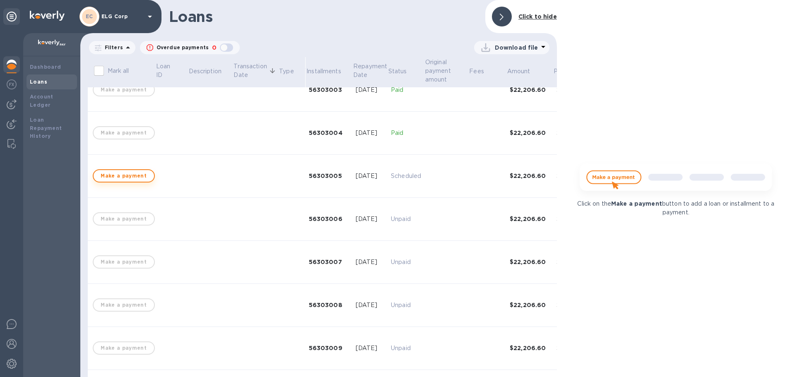
click at [120, 178] on span "Make a payment" at bounding box center [123, 176] width 47 height 10
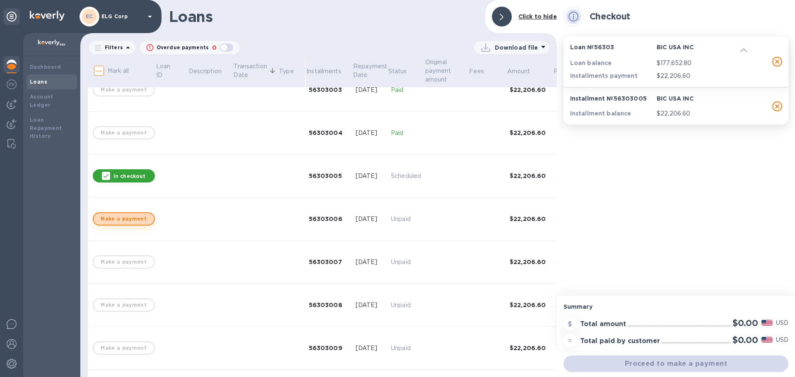
click at [125, 216] on span "Make a payment" at bounding box center [123, 219] width 47 height 10
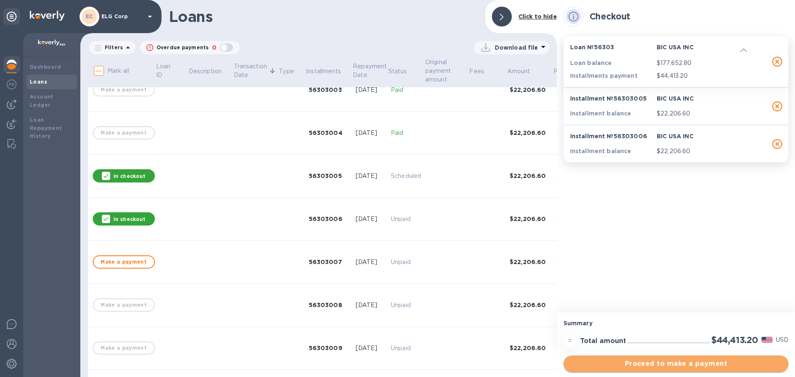
click at [715, 363] on span "Proceed to make a payment" at bounding box center [676, 364] width 212 height 10
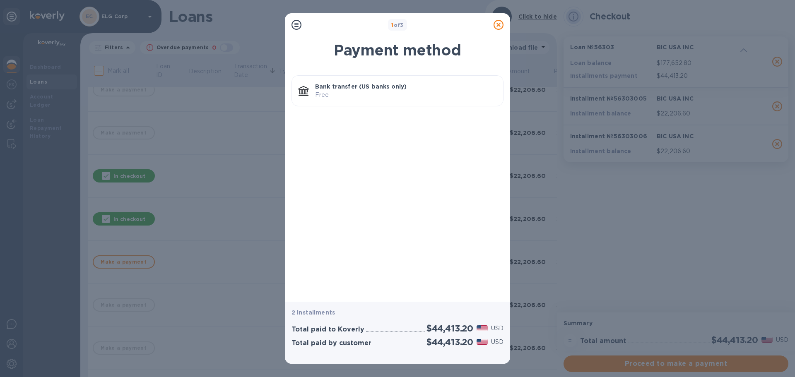
click at [322, 97] on p "Free" at bounding box center [405, 95] width 181 height 9
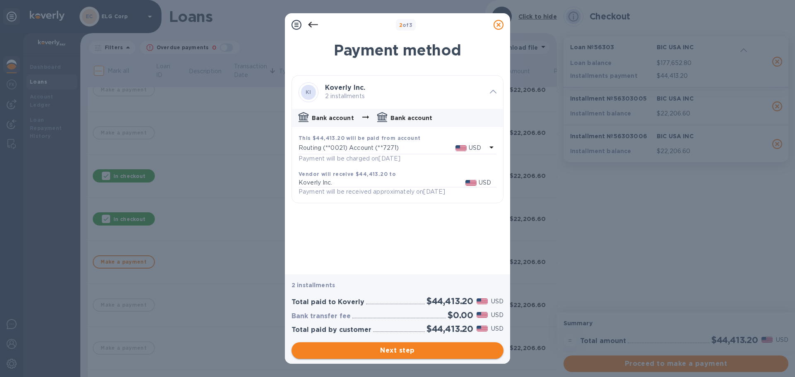
click at [446, 349] on span "Next step" at bounding box center [397, 351] width 199 height 10
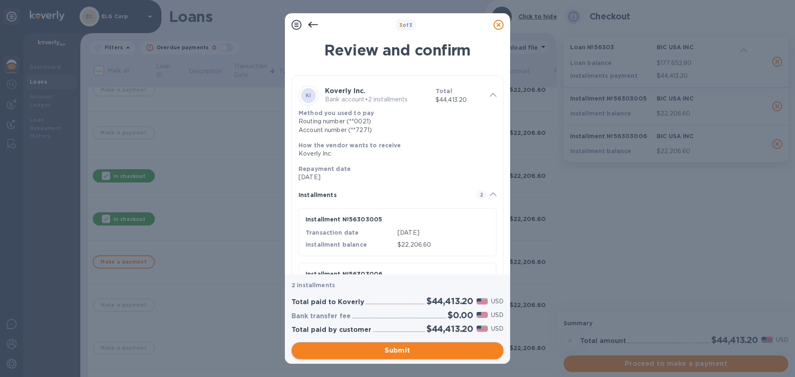
click at [410, 356] on button "Submit" at bounding box center [397, 350] width 212 height 17
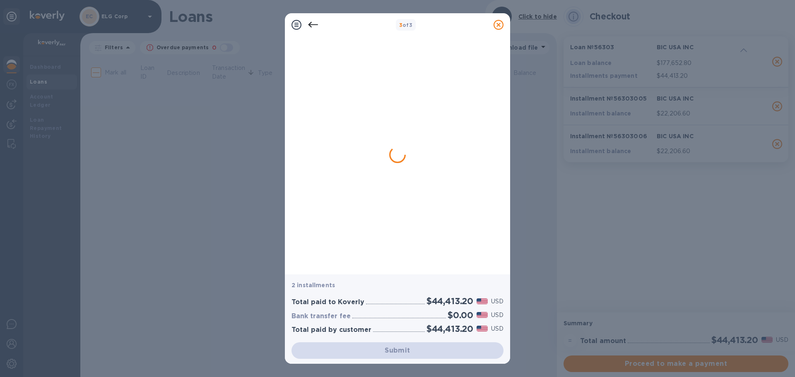
scroll to position [0, 0]
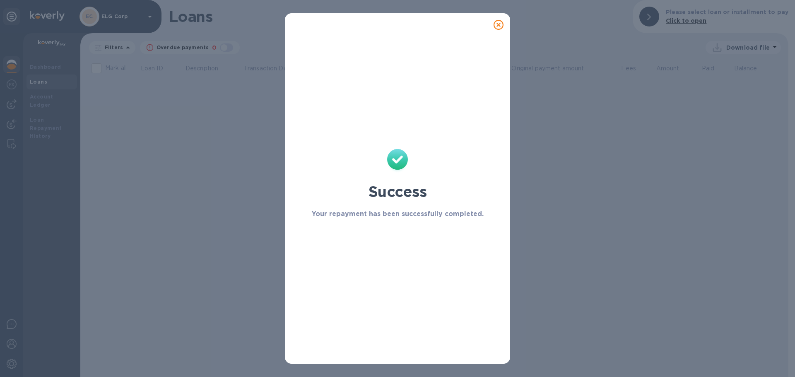
click at [500, 27] on icon at bounding box center [498, 25] width 10 height 10
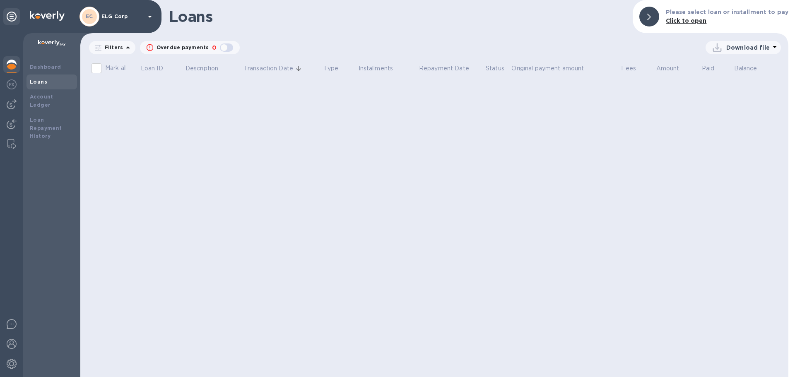
click at [53, 81] on div "Loans" at bounding box center [52, 82] width 44 height 8
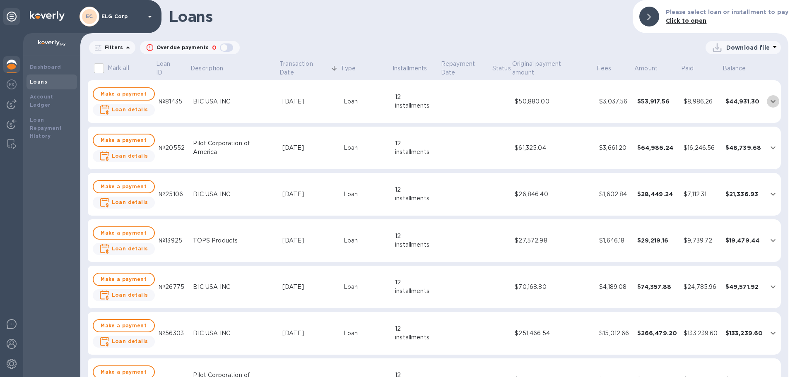
click at [771, 101] on icon "expand row" at bounding box center [772, 101] width 5 height 3
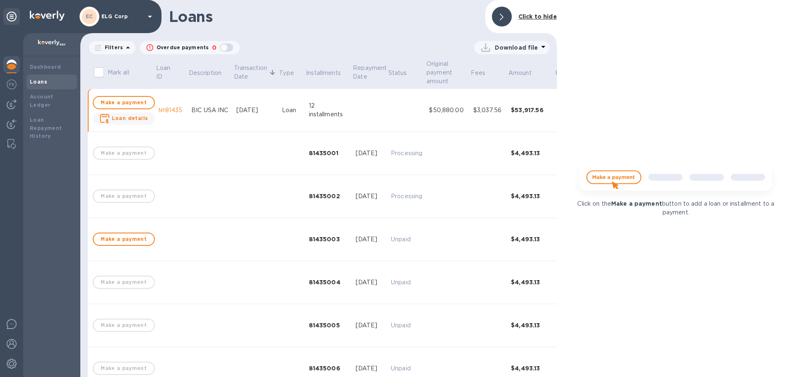
click at [508, 15] on div at bounding box center [502, 17] width 20 height 20
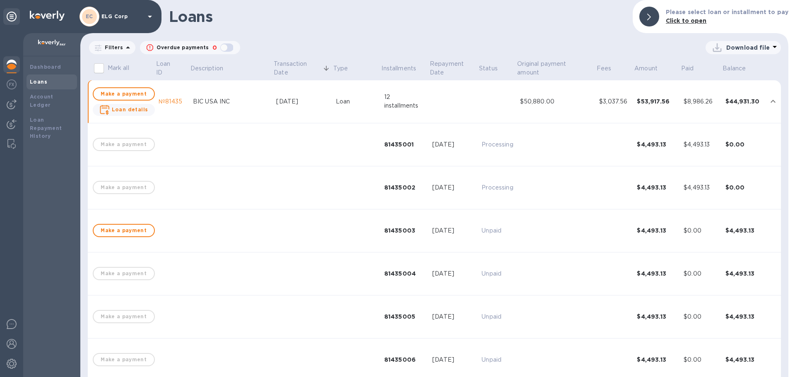
click at [768, 99] on icon "expand row" at bounding box center [773, 101] width 10 height 10
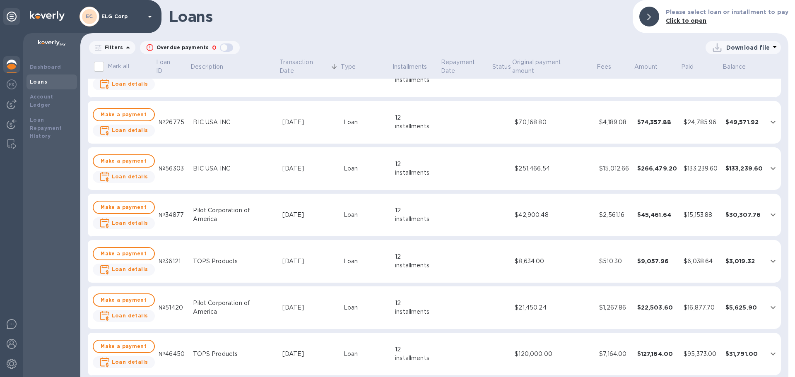
scroll to position [166, 0]
click at [768, 167] on icon "expand row" at bounding box center [773, 168] width 10 height 10
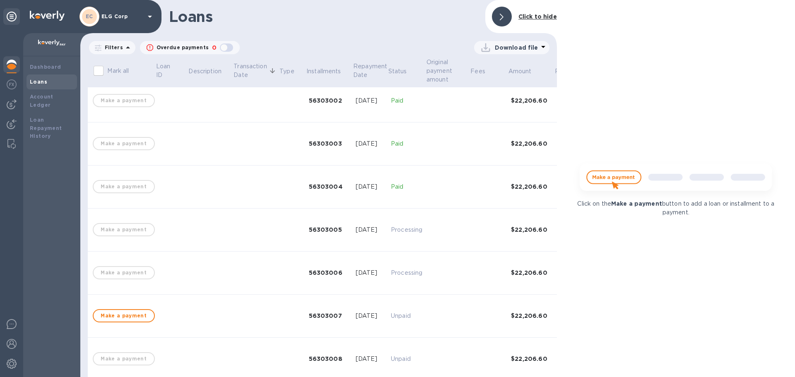
scroll to position [257, 0]
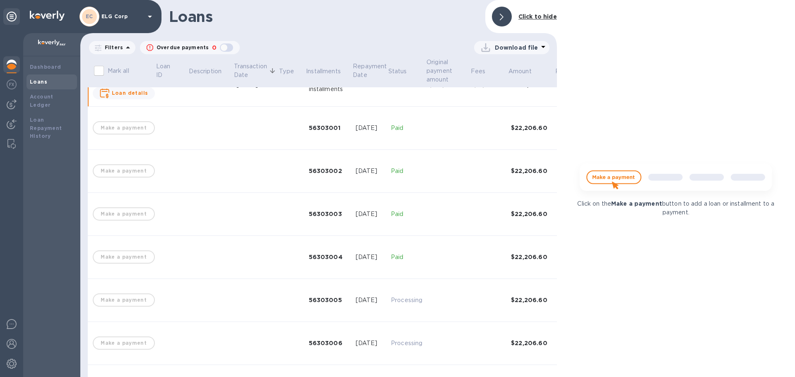
click at [511, 11] on div at bounding box center [501, 16] width 26 height 26
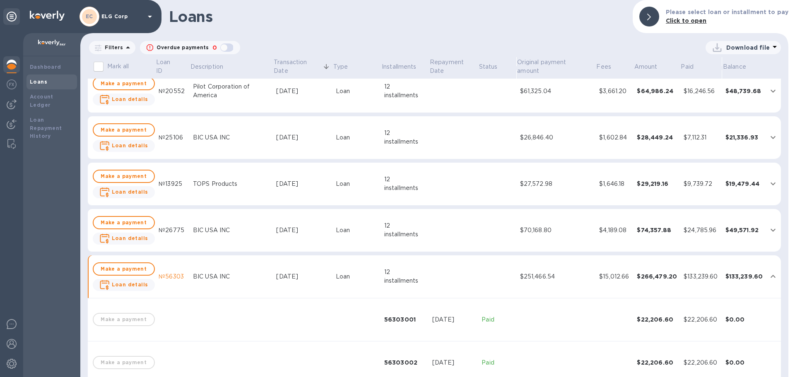
scroll to position [41, 0]
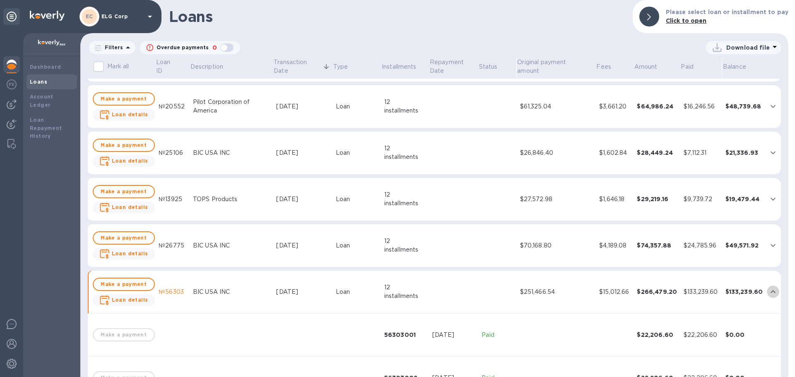
click at [768, 292] on icon "expand row" at bounding box center [773, 292] width 10 height 10
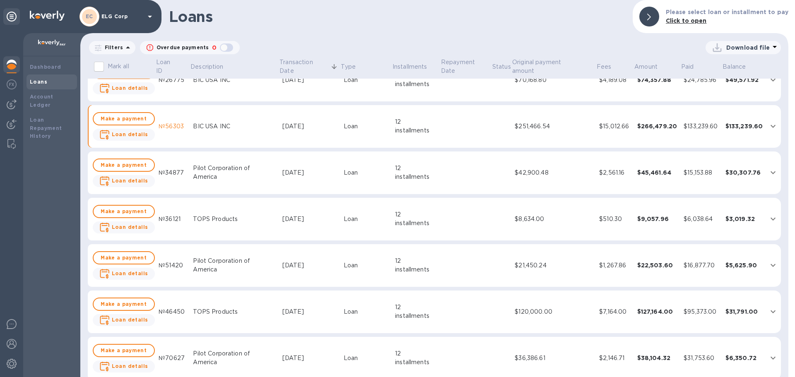
click at [768, 173] on icon "expand row" at bounding box center [773, 173] width 10 height 10
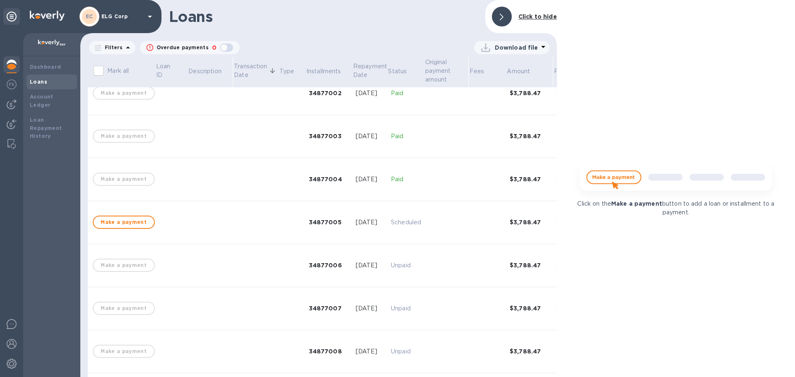
scroll to position [464, 0]
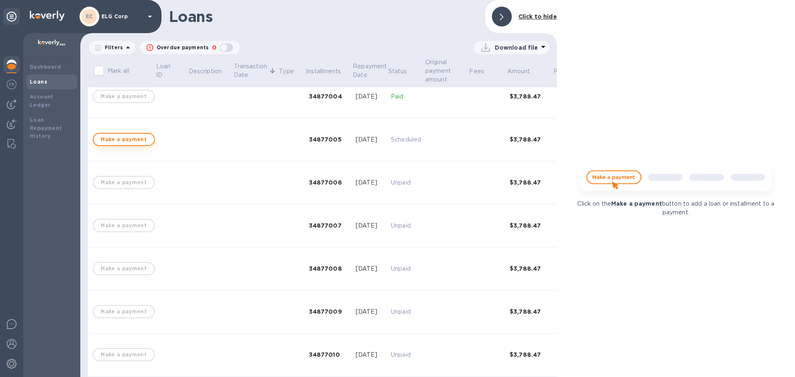
click at [130, 137] on span "Make a payment" at bounding box center [123, 140] width 47 height 10
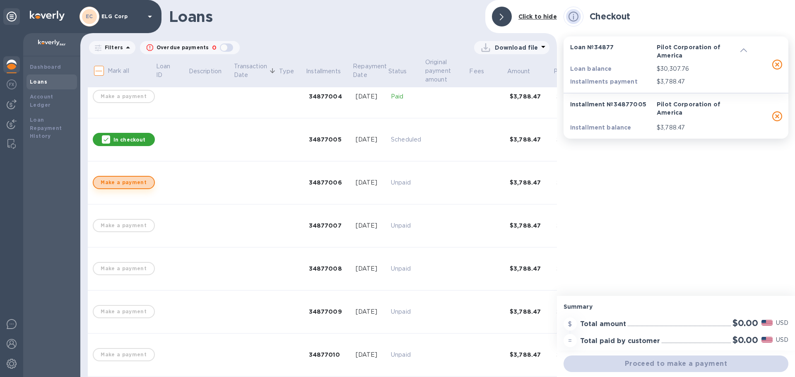
click at [132, 184] on span "Make a payment" at bounding box center [123, 183] width 47 height 10
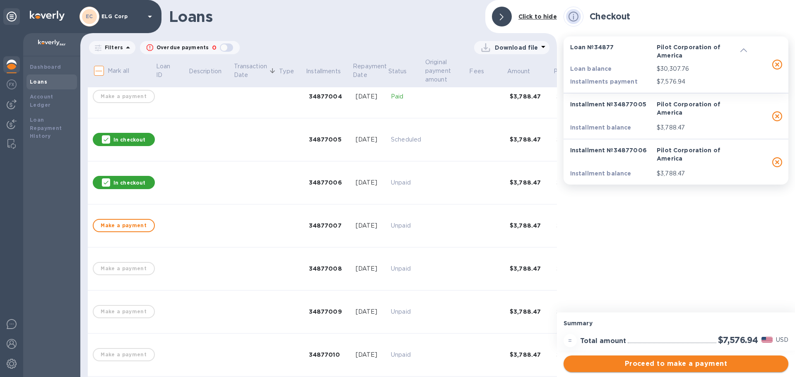
click at [694, 361] on span "Proceed to make a payment" at bounding box center [676, 364] width 212 height 10
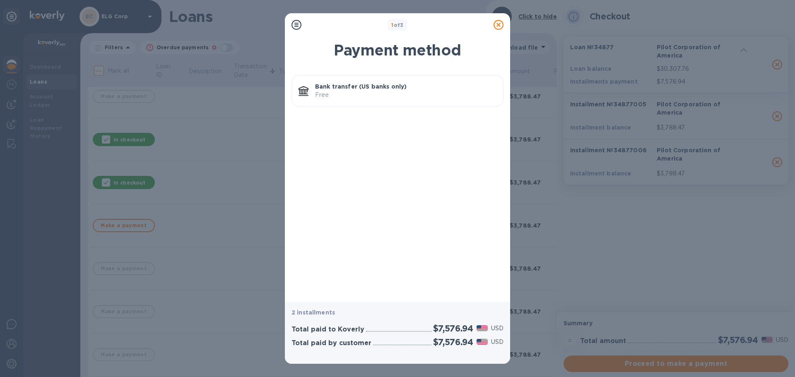
click at [333, 89] on p "Bank transfer (US banks only)" at bounding box center [405, 86] width 181 height 8
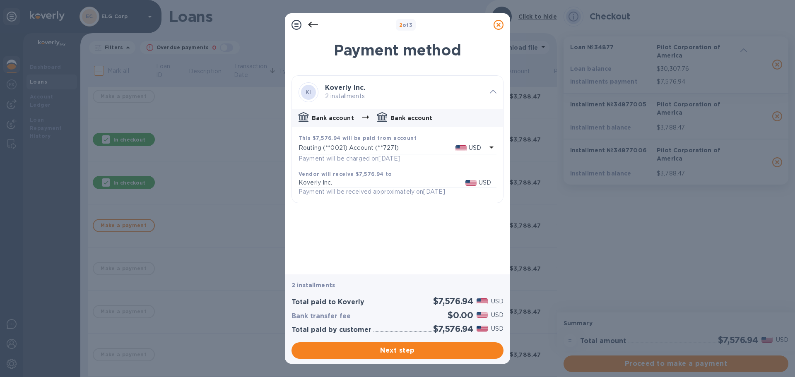
drag, startPoint x: 442, startPoint y: 351, endPoint x: 452, endPoint y: 293, distance: 59.1
click at [442, 351] on span "Next step" at bounding box center [397, 351] width 199 height 10
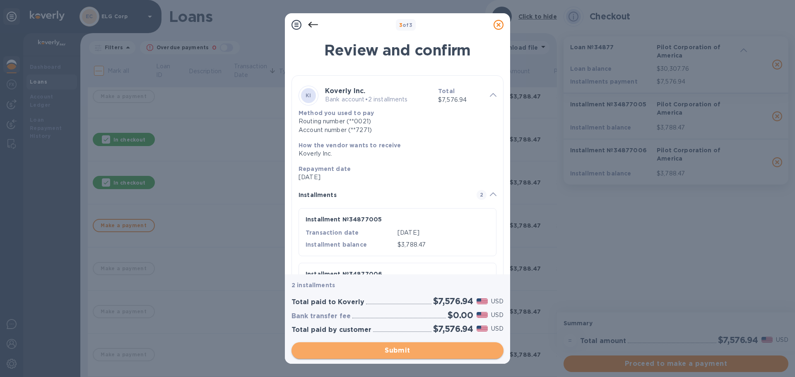
click at [419, 353] on span "Submit" at bounding box center [397, 351] width 199 height 10
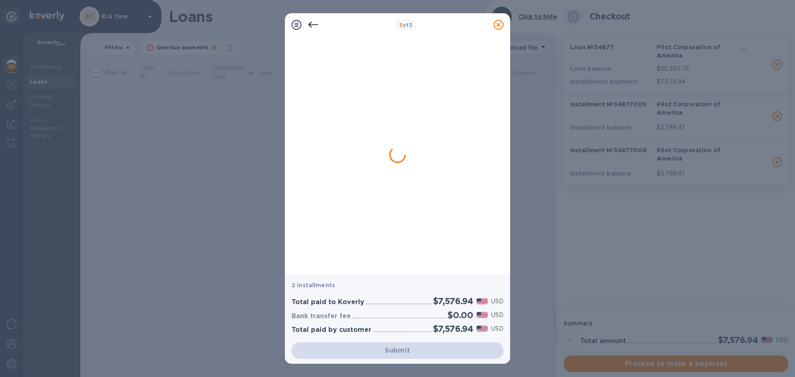
scroll to position [0, 0]
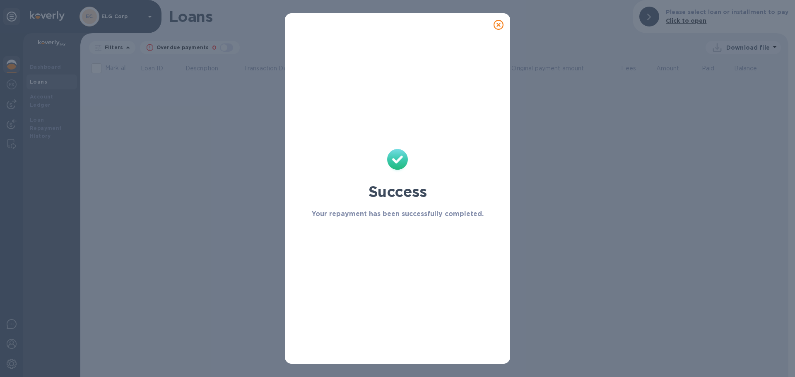
click at [498, 24] on icon at bounding box center [498, 25] width 10 height 10
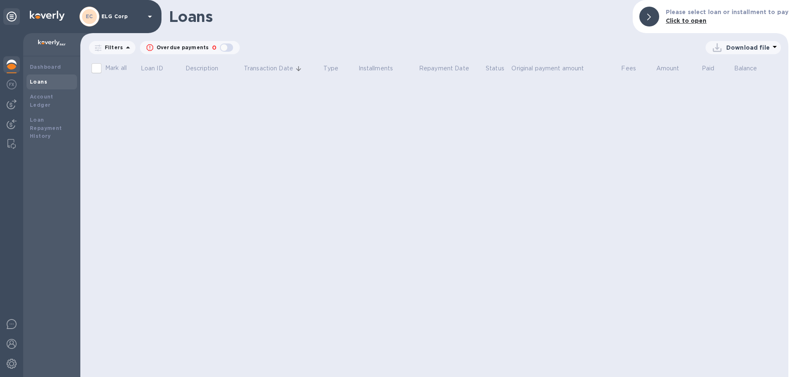
click at [46, 83] on div "Loans" at bounding box center [52, 82] width 44 height 8
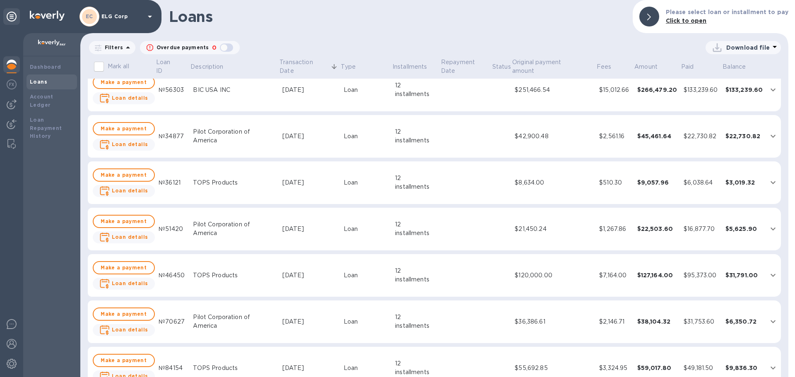
scroll to position [248, 0]
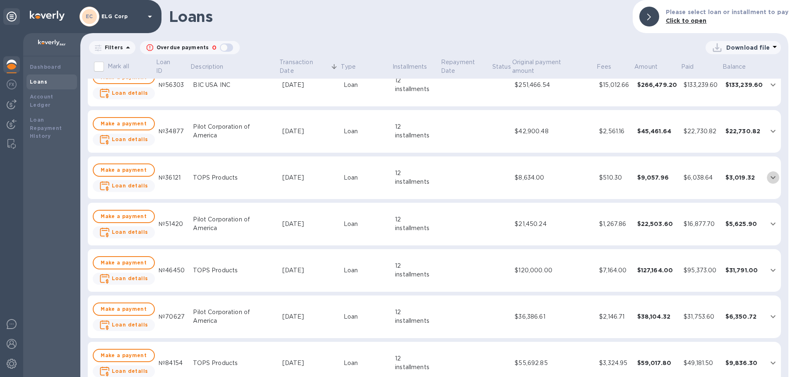
click at [769, 178] on icon "expand row" at bounding box center [773, 178] width 10 height 10
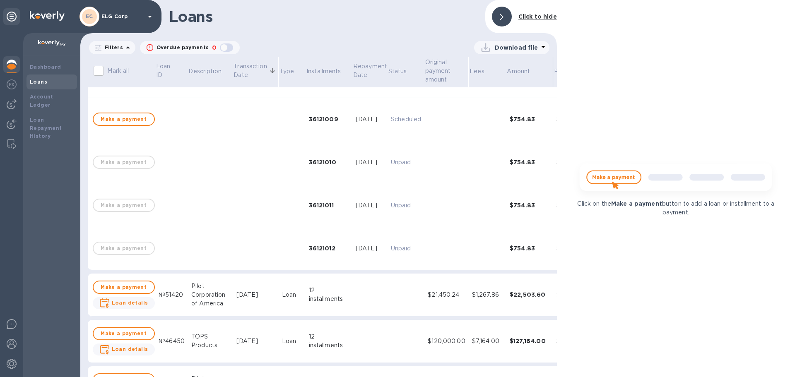
scroll to position [704, 0]
click at [120, 122] on span "Make a payment" at bounding box center [123, 118] width 47 height 10
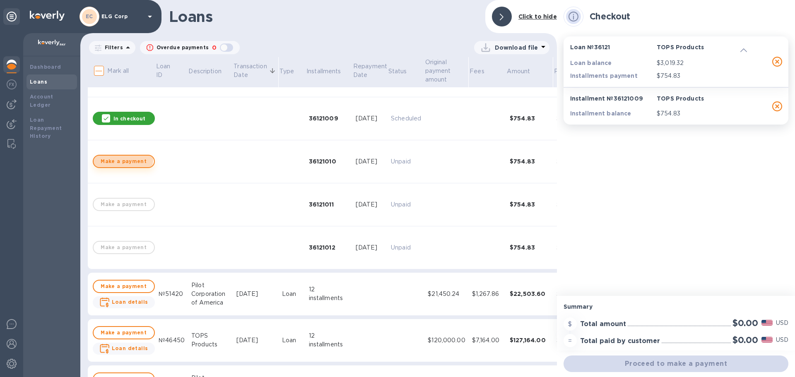
click at [123, 159] on span "Make a payment" at bounding box center [123, 161] width 47 height 10
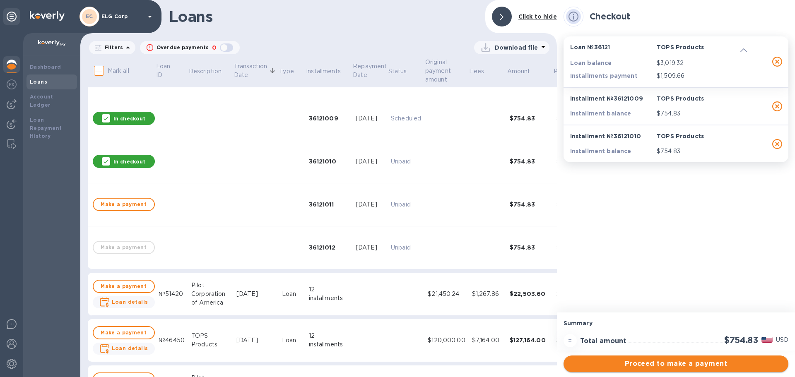
click at [681, 363] on span "Proceed to make a payment" at bounding box center [676, 364] width 212 height 10
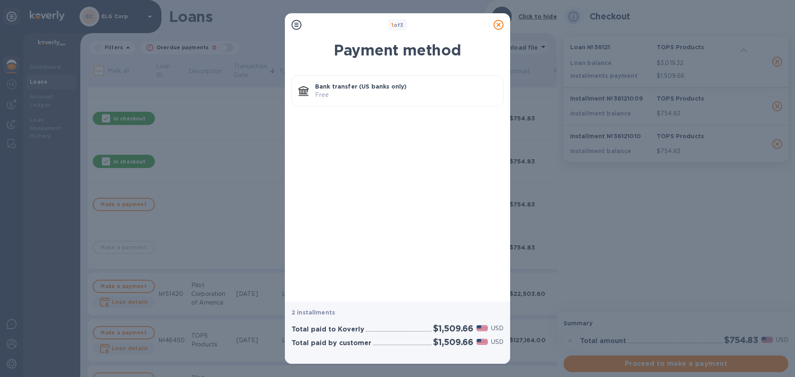
click at [495, 24] on icon at bounding box center [498, 25] width 10 height 10
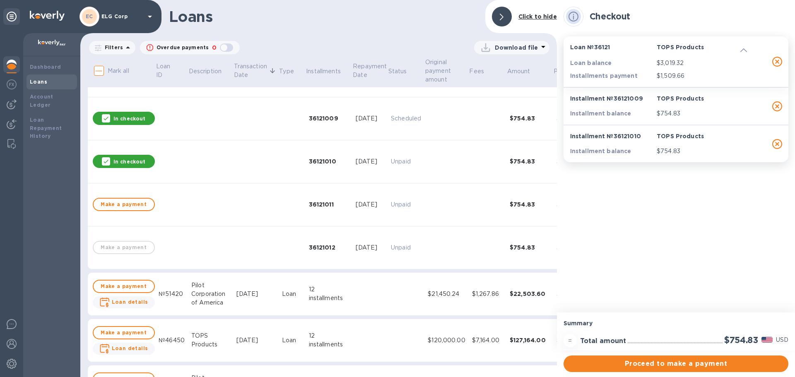
click at [110, 159] on div "In checkout" at bounding box center [124, 161] width 62 height 13
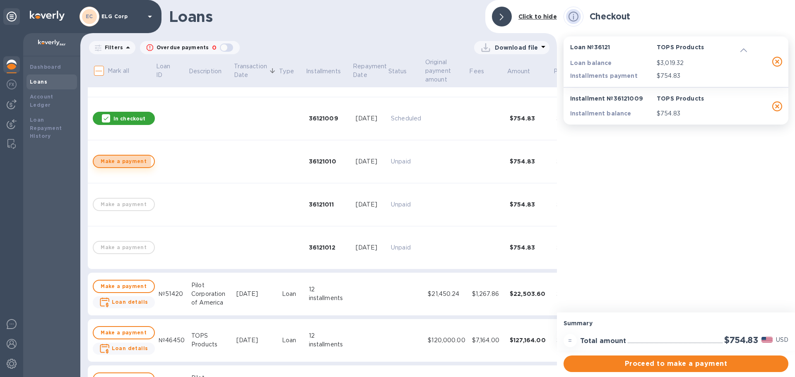
click at [115, 162] on span "Make a payment" at bounding box center [123, 161] width 47 height 10
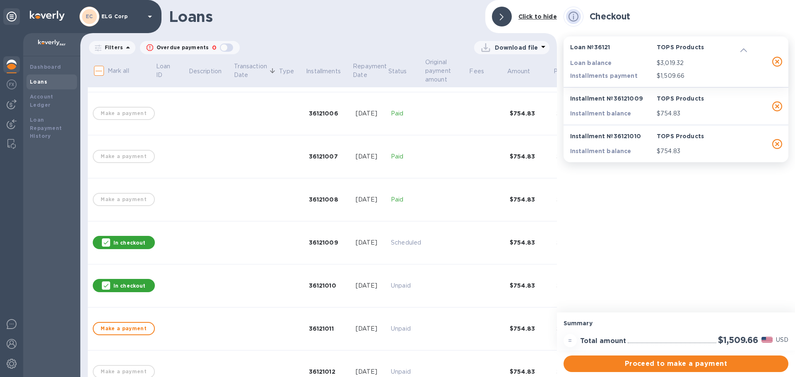
scroll to position [662, 0]
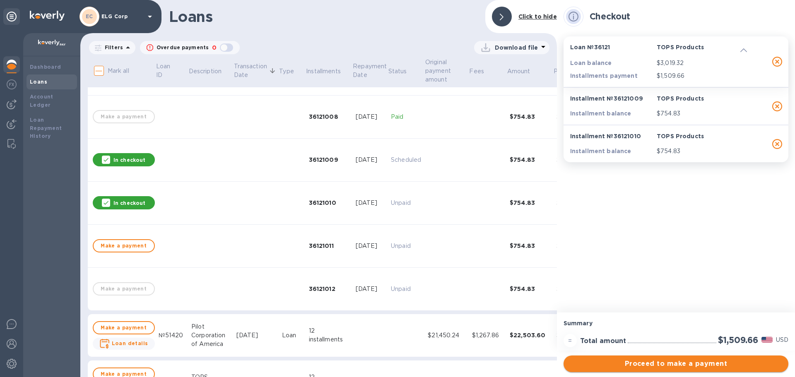
click at [618, 366] on span "Proceed to make a payment" at bounding box center [676, 364] width 212 height 10
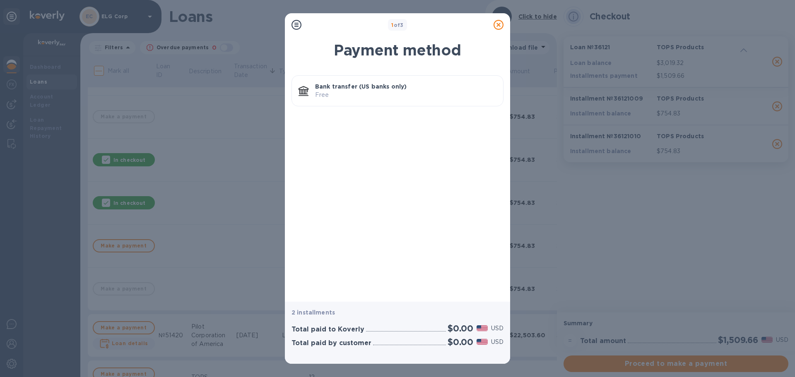
click at [372, 89] on p "Bank transfer (US banks only)" at bounding box center [405, 86] width 181 height 8
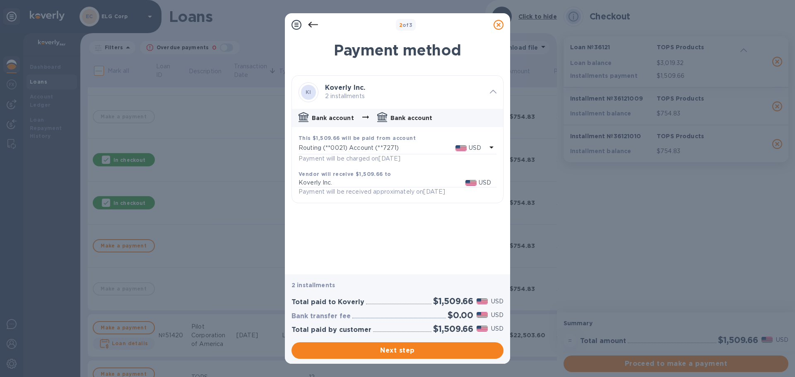
drag, startPoint x: 433, startPoint y: 345, endPoint x: 430, endPoint y: 336, distance: 9.4
click at [433, 344] on button "Next step" at bounding box center [397, 350] width 212 height 17
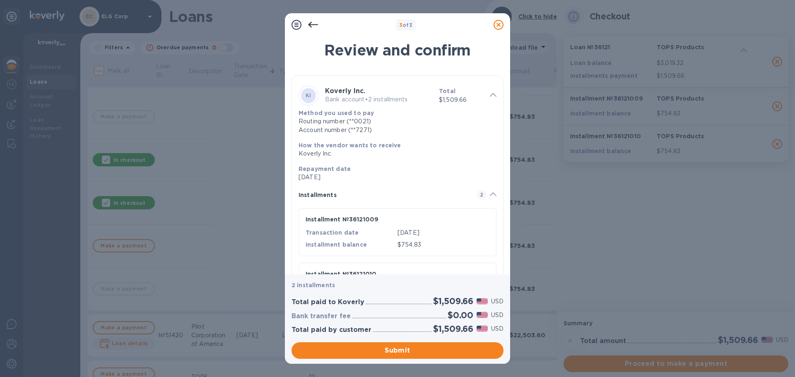
click at [412, 359] on div "2 installments Total paid to Koverly $1,509.66 USD Bank transfer fee $0.00 USD …" at bounding box center [397, 318] width 225 height 89
click at [410, 349] on span "Submit" at bounding box center [397, 351] width 199 height 10
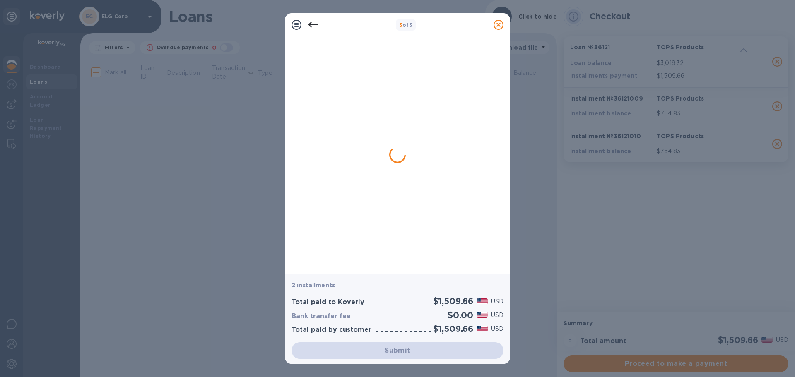
scroll to position [0, 0]
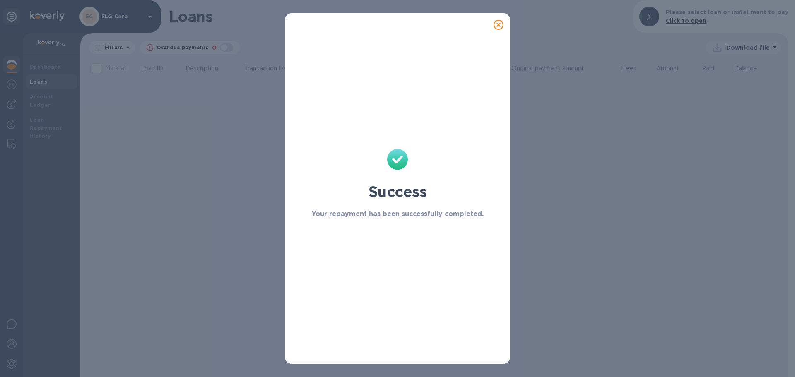
click at [501, 27] on icon at bounding box center [498, 25] width 10 height 10
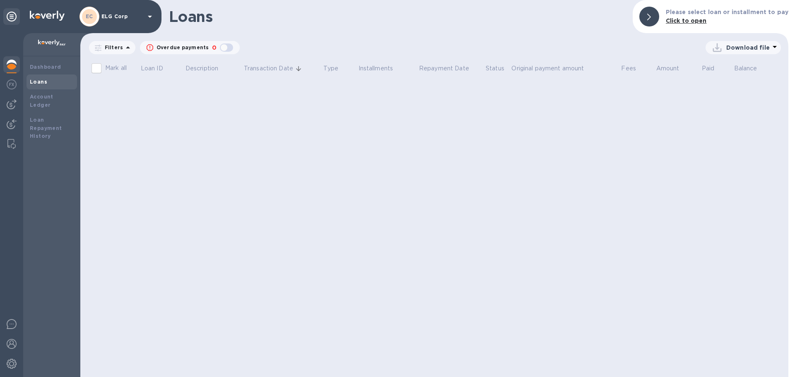
click at [51, 81] on div "Loans" at bounding box center [52, 82] width 44 height 8
click at [43, 84] on b "Loans" at bounding box center [38, 82] width 17 height 6
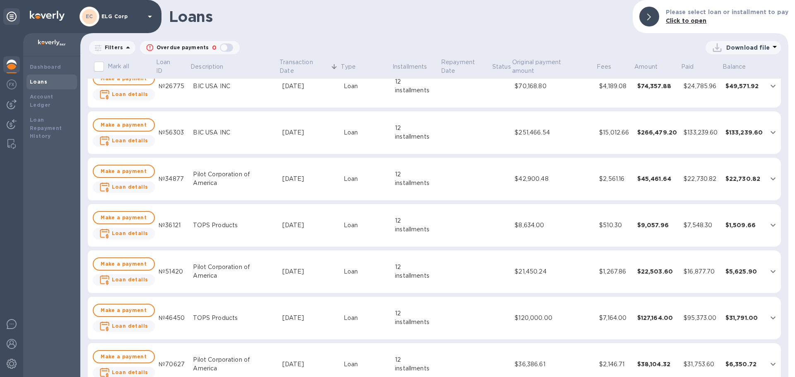
scroll to position [248, 0]
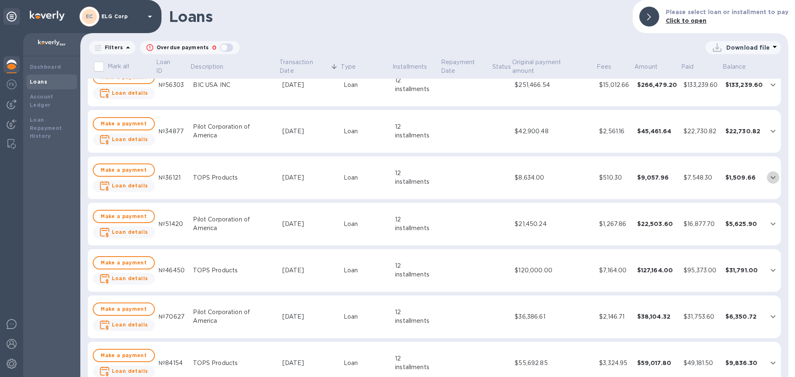
click at [768, 177] on icon "expand row" at bounding box center [773, 178] width 10 height 10
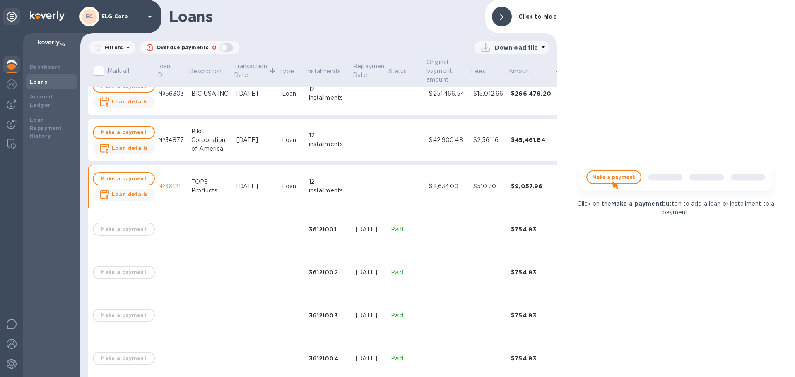
scroll to position [257, 0]
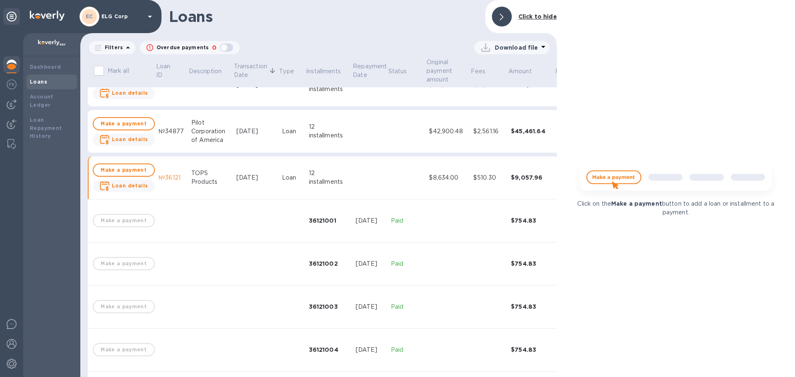
click at [505, 14] on div at bounding box center [502, 17] width 20 height 20
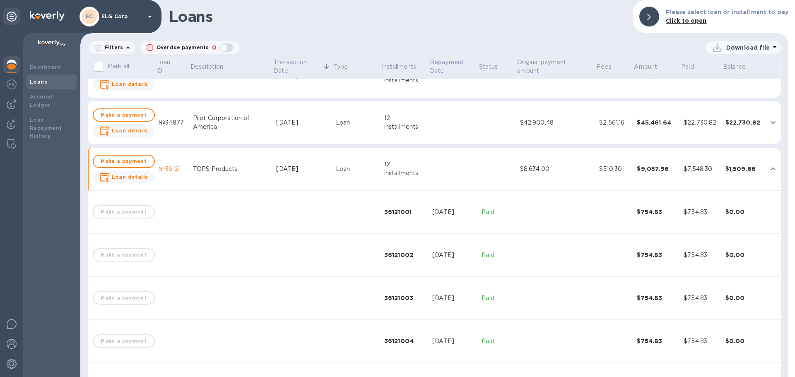
scroll to position [248, 0]
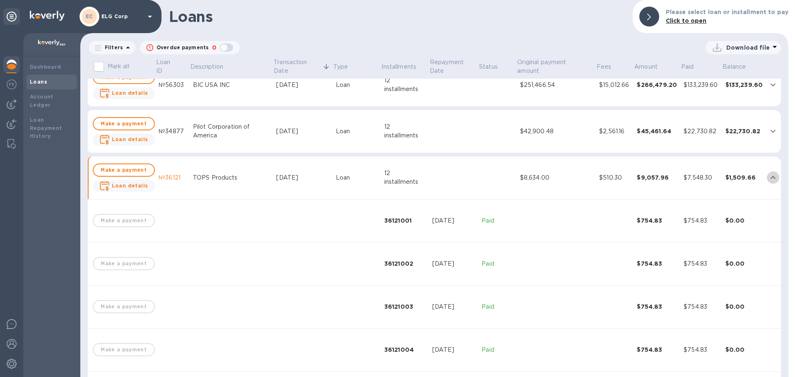
click at [768, 174] on icon "expand row" at bounding box center [773, 178] width 10 height 10
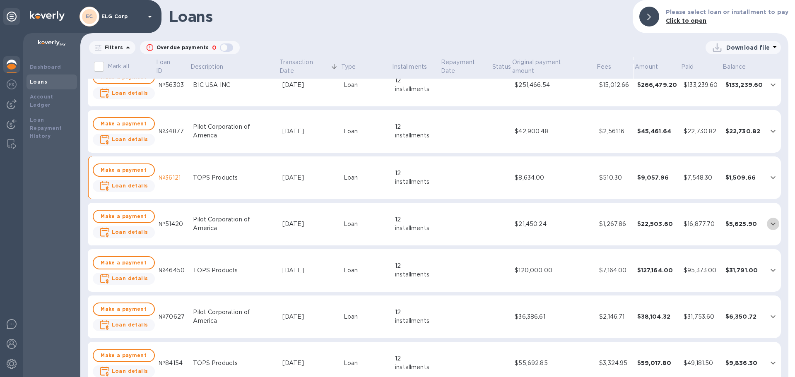
click at [770, 226] on icon "expand row" at bounding box center [772, 224] width 5 height 3
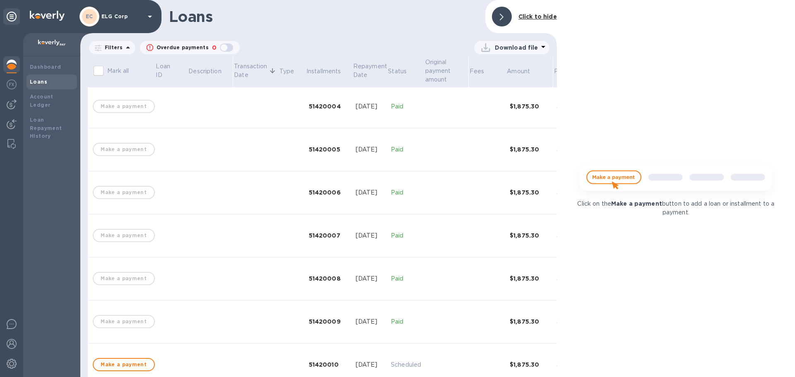
scroll to position [712, 0]
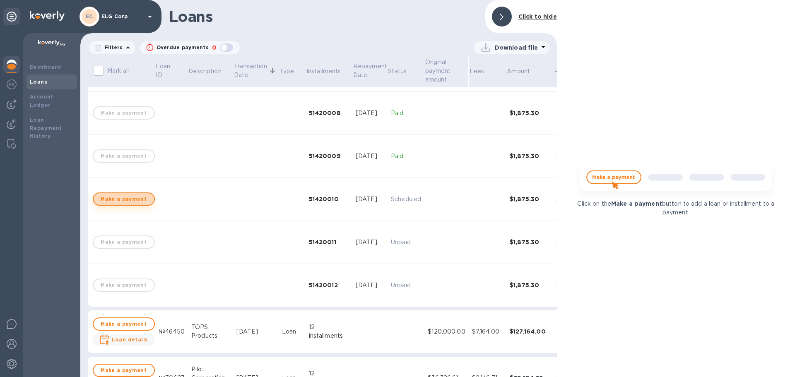
click at [132, 195] on span "Make a payment" at bounding box center [123, 199] width 47 height 10
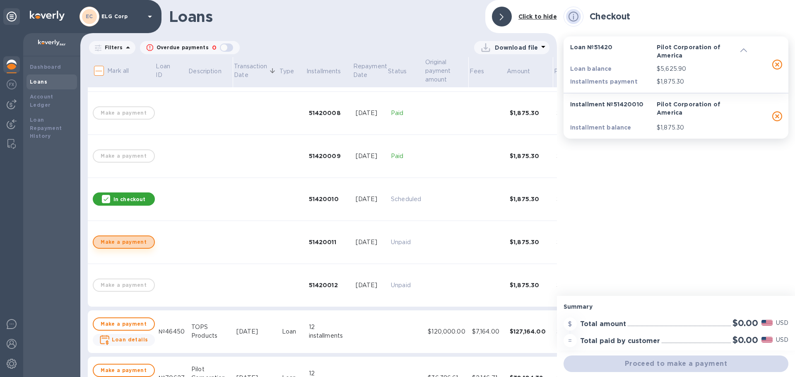
click at [127, 243] on span "Make a payment" at bounding box center [123, 242] width 47 height 10
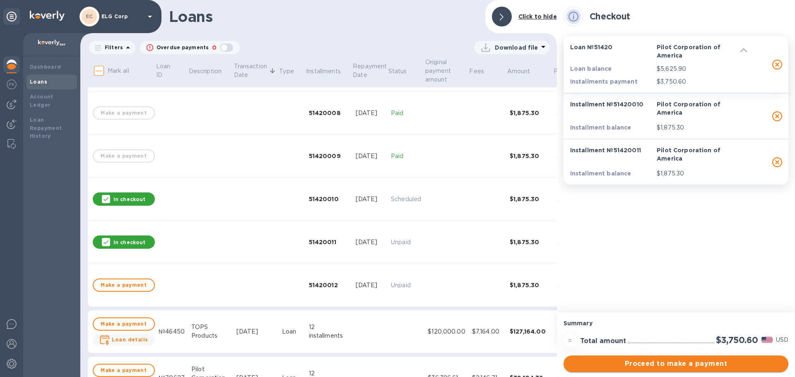
click at [666, 363] on span "Proceed to make a payment" at bounding box center [676, 364] width 212 height 10
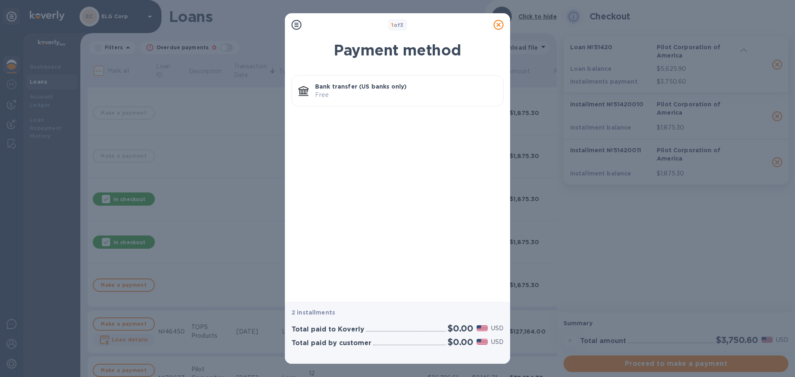
click at [411, 83] on p "Bank transfer (US banks only)" at bounding box center [405, 86] width 181 height 8
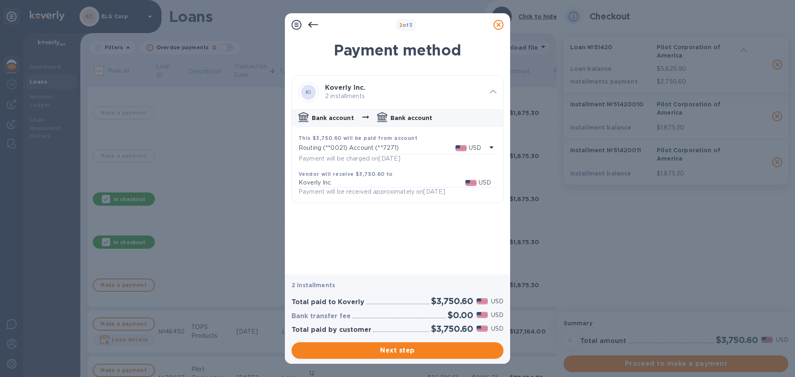
click at [406, 336] on div "Total paid to Koverly $3,750.60 USD Bank transfer fee $0.00 USD Total paid by c…" at bounding box center [397, 315] width 219 height 45
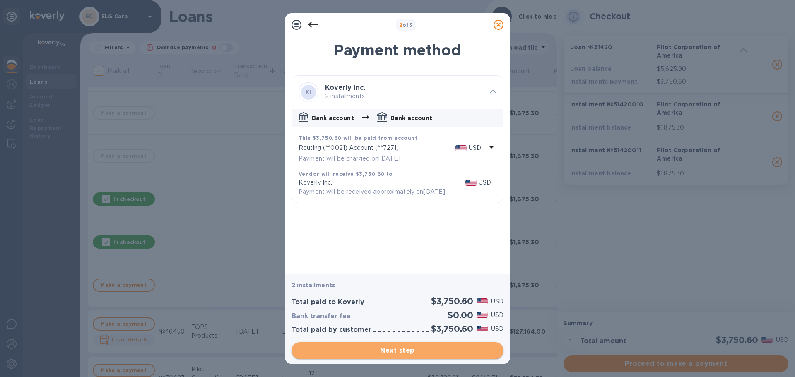
click at [406, 346] on span "Next step" at bounding box center [397, 351] width 199 height 10
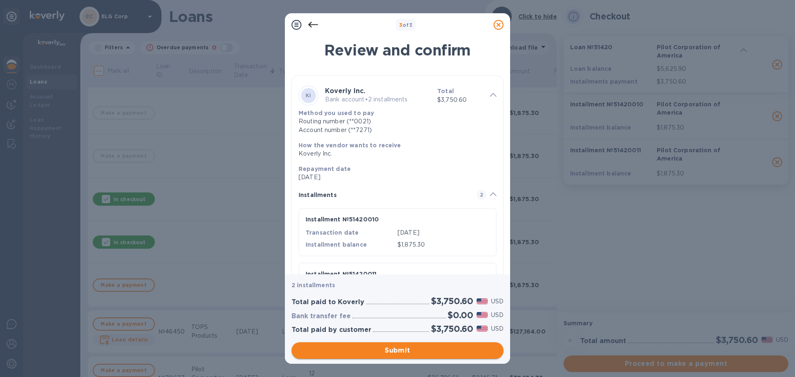
click at [396, 346] on span "Submit" at bounding box center [397, 351] width 199 height 10
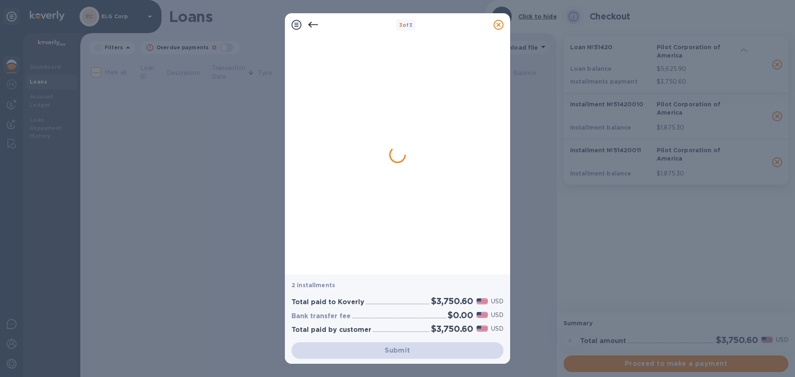
scroll to position [0, 0]
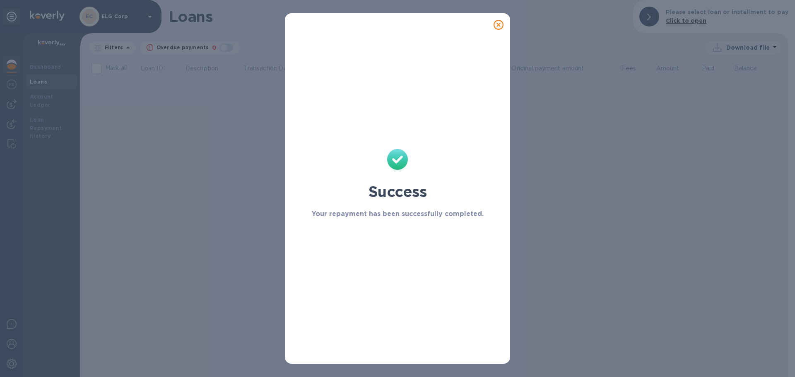
click at [495, 24] on icon at bounding box center [498, 25] width 10 height 10
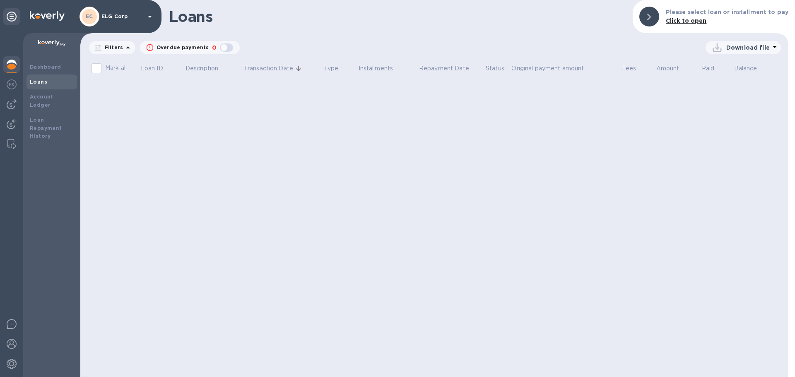
click at [48, 78] on div "Loans" at bounding box center [52, 82] width 44 height 8
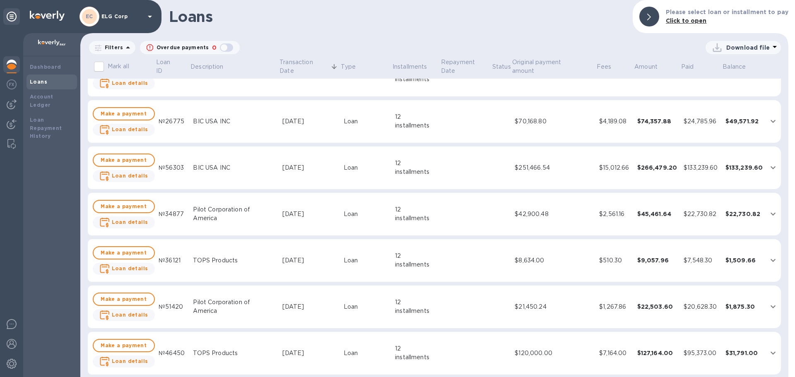
scroll to position [331, 0]
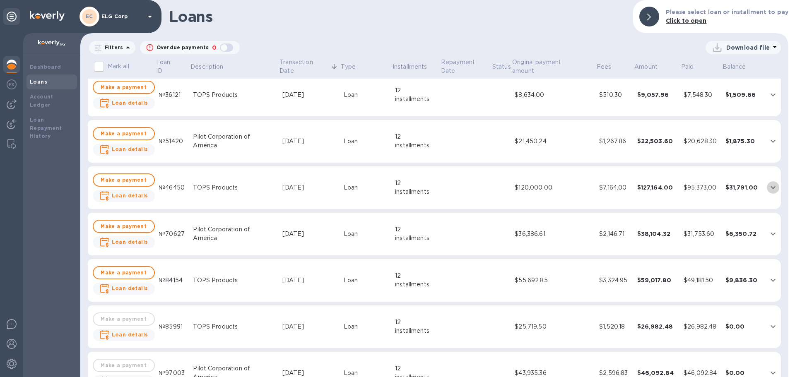
click at [768, 187] on icon "expand row" at bounding box center [773, 188] width 10 height 10
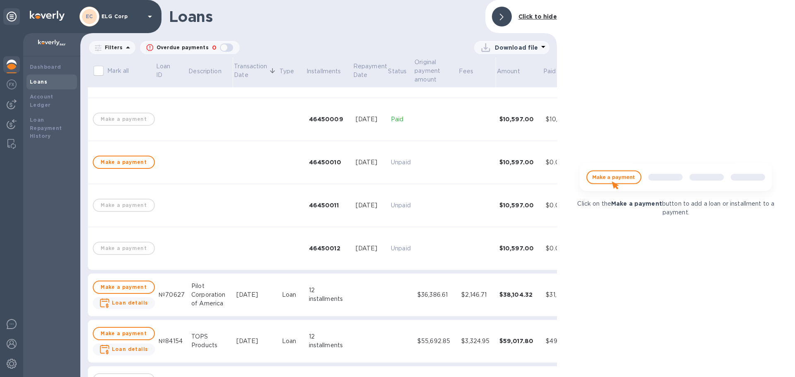
scroll to position [795, 0]
click at [139, 160] on span "Make a payment" at bounding box center [123, 163] width 47 height 10
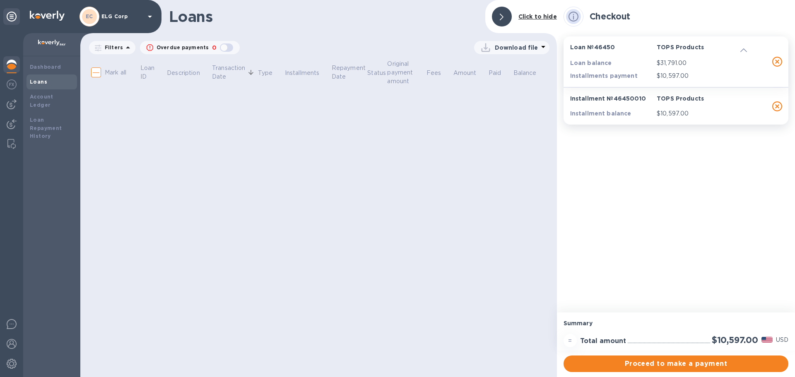
scroll to position [0, 0]
click at [503, 15] on icon at bounding box center [502, 17] width 4 height 7
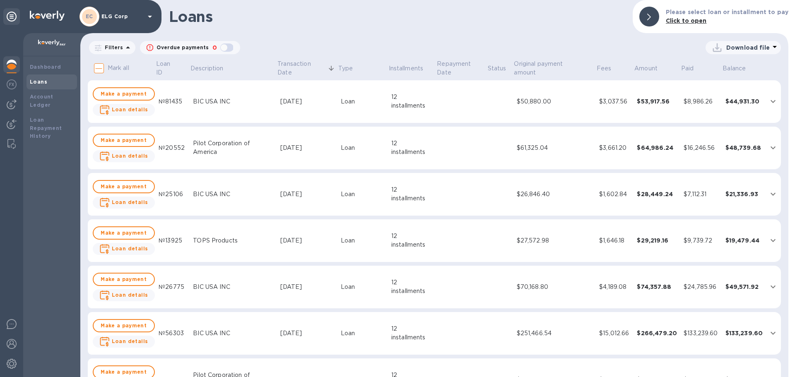
click at [58, 79] on div "Loans" at bounding box center [52, 82] width 44 height 8
click at [40, 87] on div "Loans" at bounding box center [51, 82] width 50 height 15
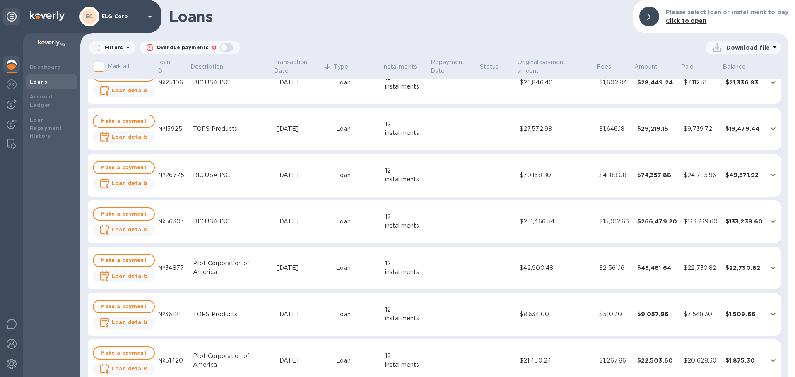
scroll to position [124, 0]
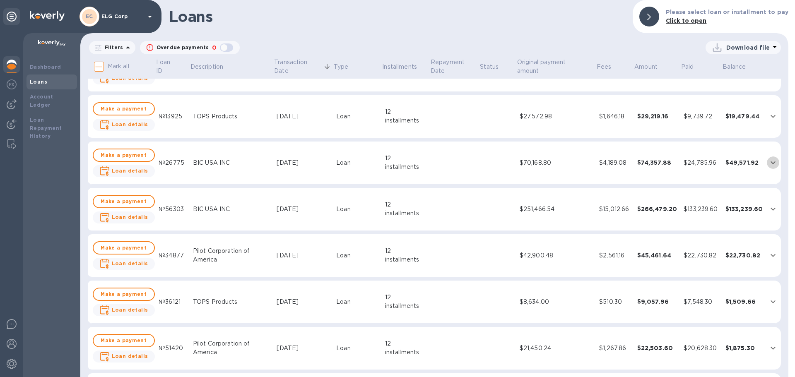
click at [768, 164] on icon "expand row" at bounding box center [773, 163] width 10 height 10
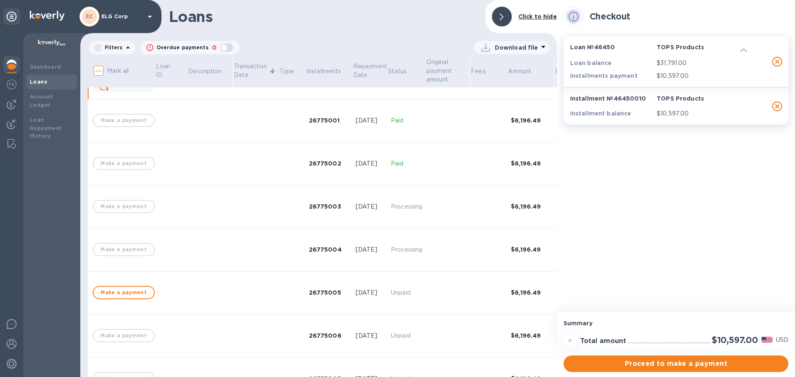
scroll to position [216, 0]
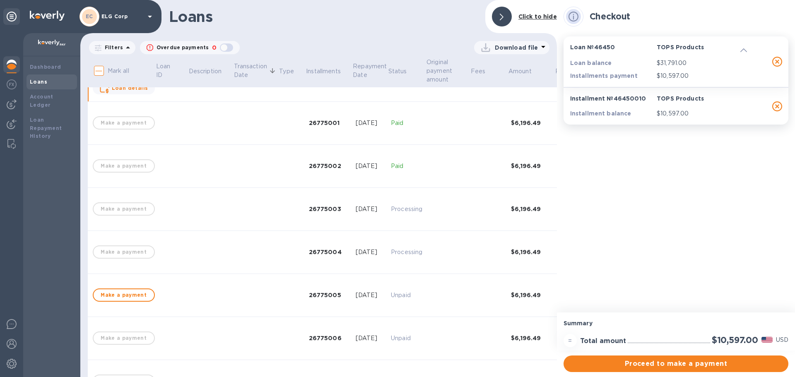
click at [501, 16] on icon at bounding box center [502, 17] width 4 height 7
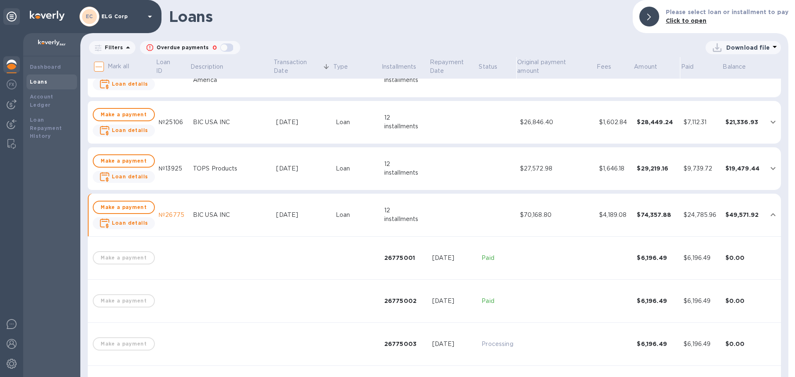
scroll to position [0, 0]
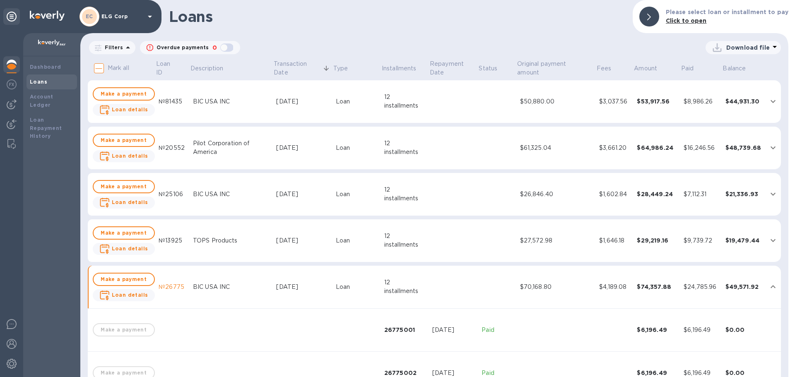
click at [768, 291] on icon "expand row" at bounding box center [773, 287] width 10 height 10
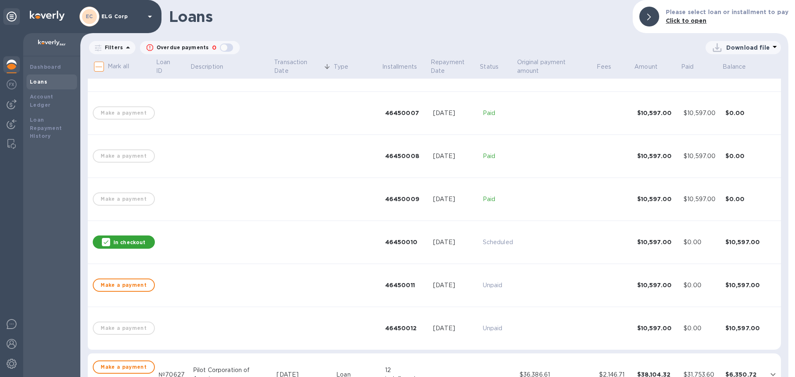
scroll to position [745, 0]
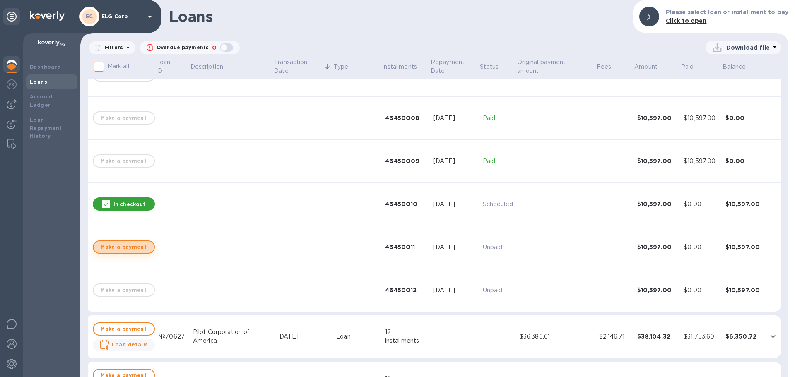
click at [126, 246] on span "Make a payment" at bounding box center [123, 247] width 47 height 10
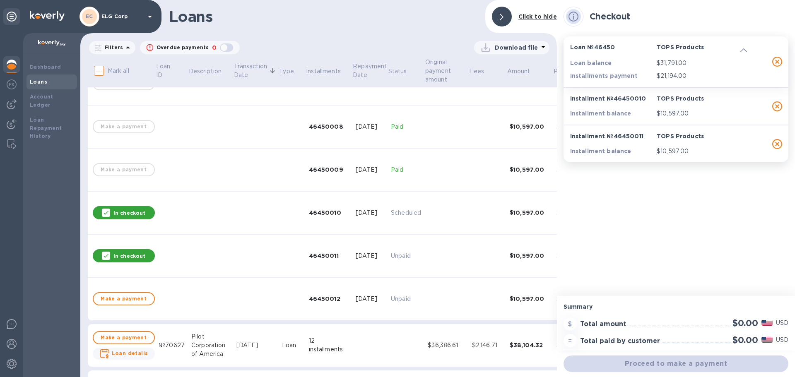
scroll to position [754, 0]
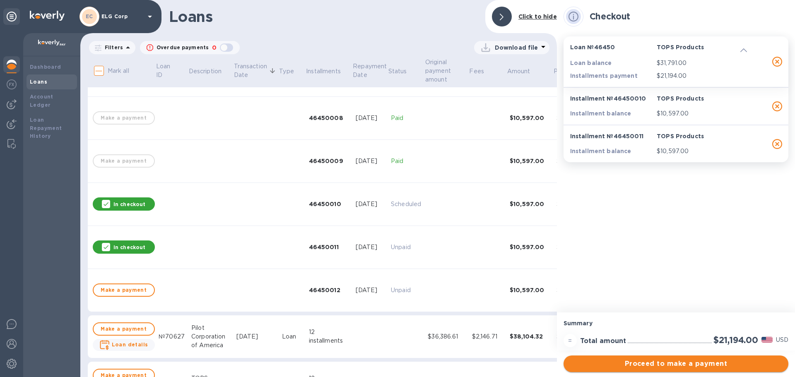
click at [683, 364] on span "Proceed to make a payment" at bounding box center [676, 364] width 212 height 10
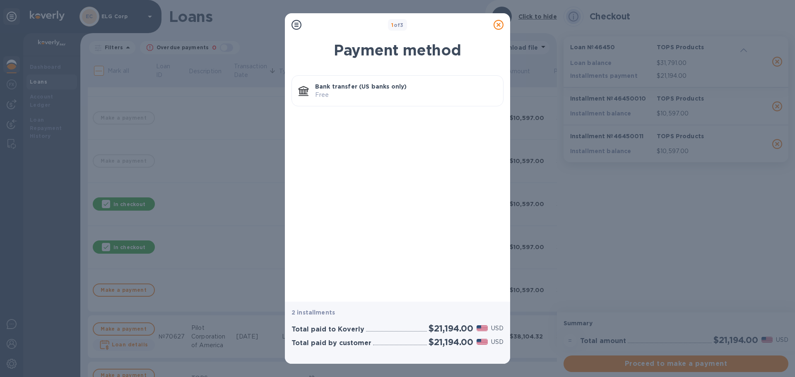
click at [352, 84] on p "Bank transfer (US banks only)" at bounding box center [405, 86] width 181 height 8
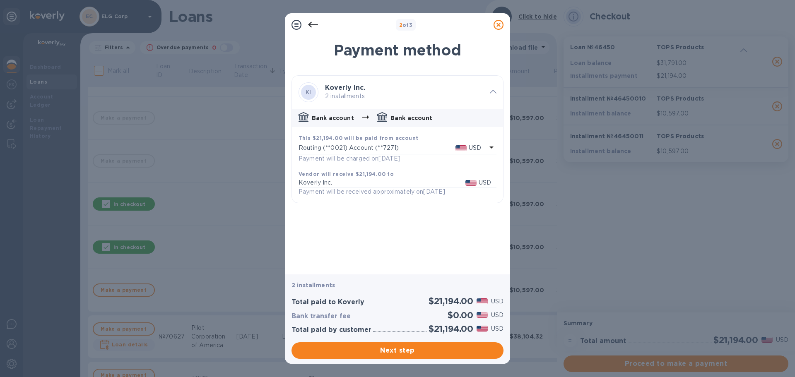
drag, startPoint x: 437, startPoint y: 343, endPoint x: 433, endPoint y: 333, distance: 10.4
click at [437, 343] on button "Next step" at bounding box center [397, 350] width 212 height 17
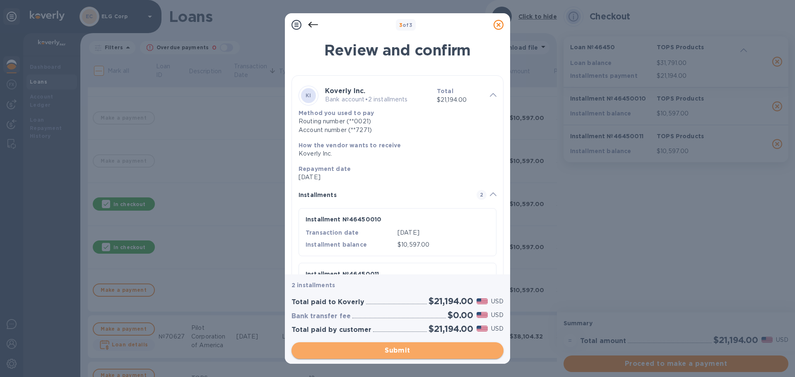
click at [381, 357] on button "Submit" at bounding box center [397, 350] width 212 height 17
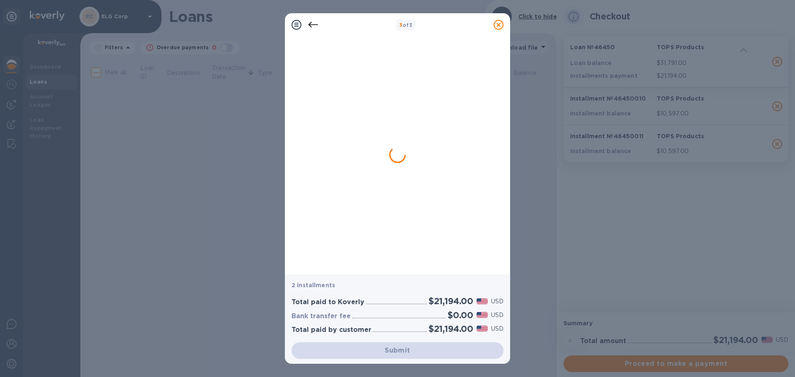
scroll to position [0, 0]
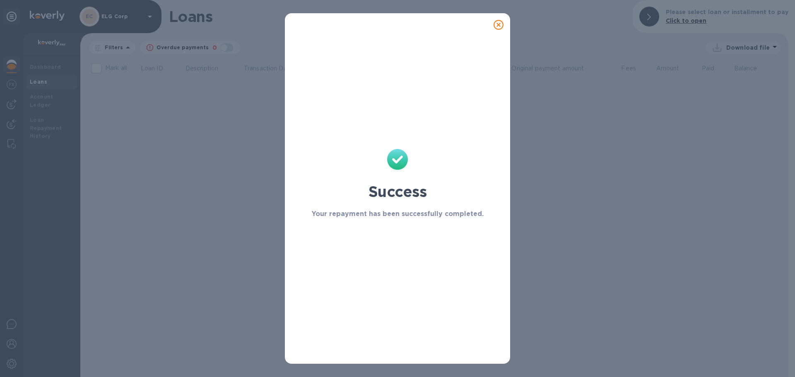
click at [498, 24] on icon at bounding box center [498, 25] width 10 height 10
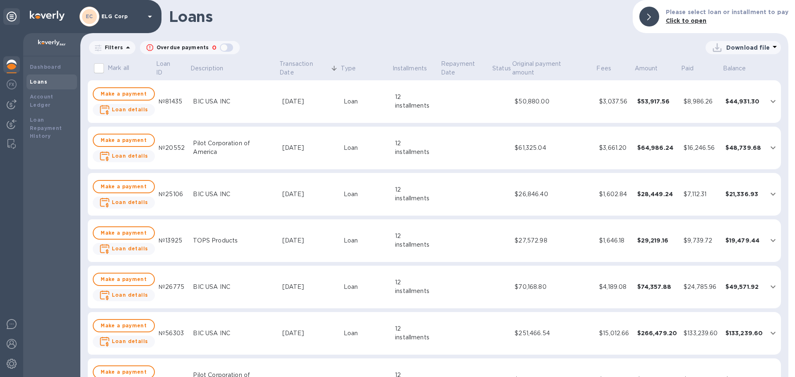
click at [62, 84] on div "Loans" at bounding box center [52, 82] width 44 height 8
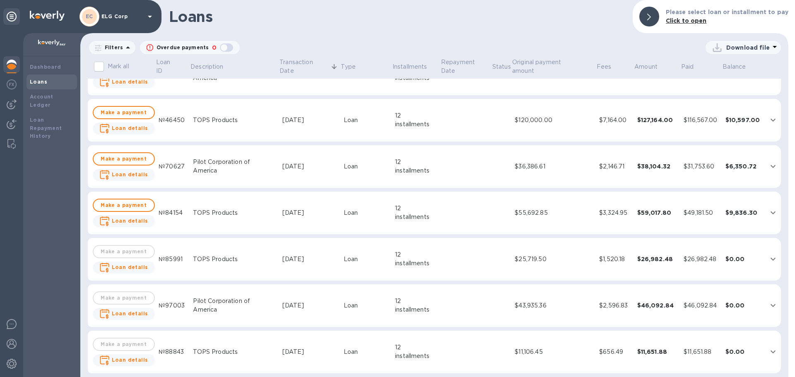
scroll to position [373, 0]
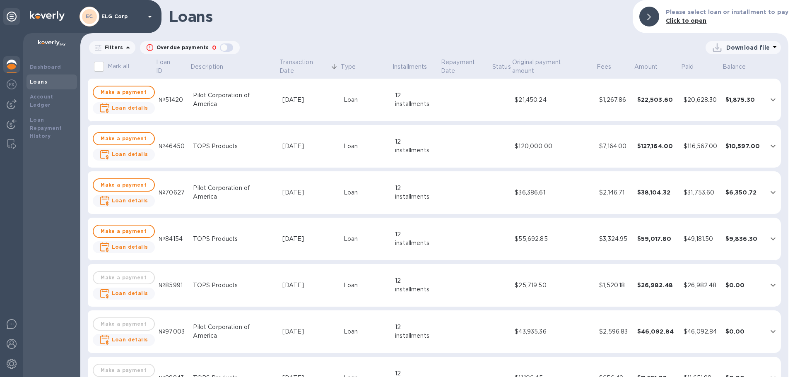
click at [771, 191] on icon "expand row" at bounding box center [773, 193] width 10 height 10
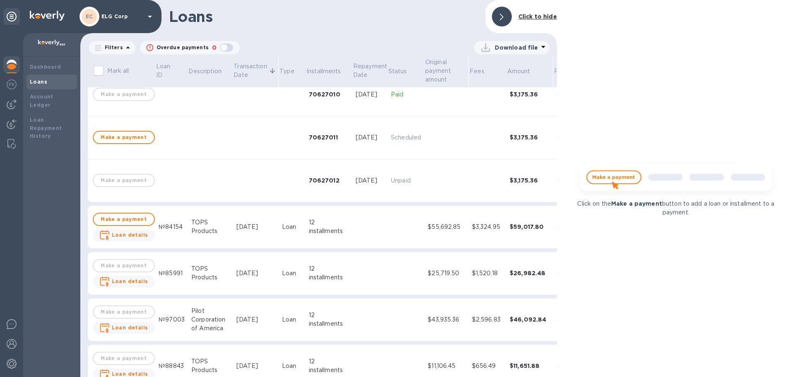
scroll to position [911, 0]
click at [123, 138] on span "Make a payment" at bounding box center [123, 137] width 47 height 10
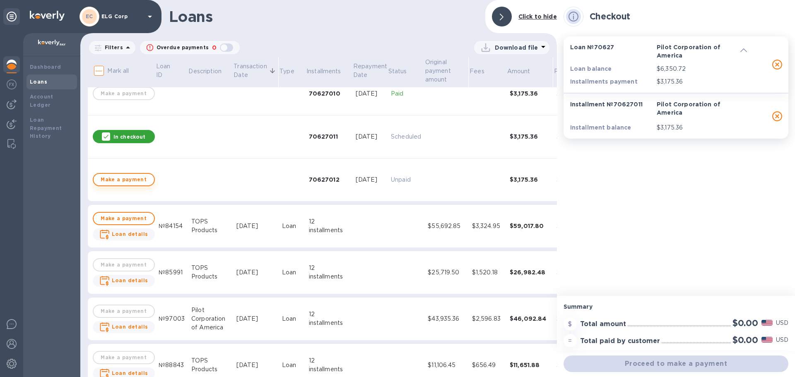
click at [130, 182] on span "Make a payment" at bounding box center [123, 180] width 47 height 10
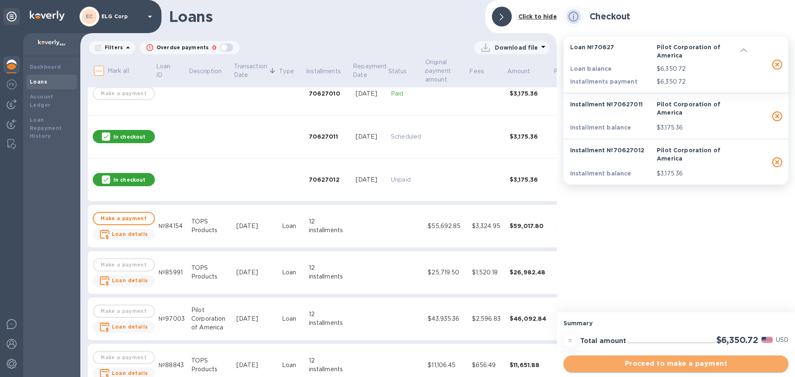
click at [669, 356] on button "Proceed to make a payment" at bounding box center [675, 364] width 225 height 17
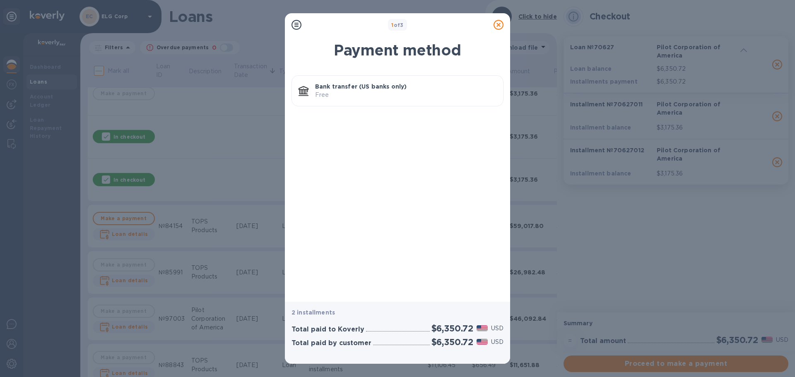
click at [368, 88] on p "Bank transfer (US banks only)" at bounding box center [405, 86] width 181 height 8
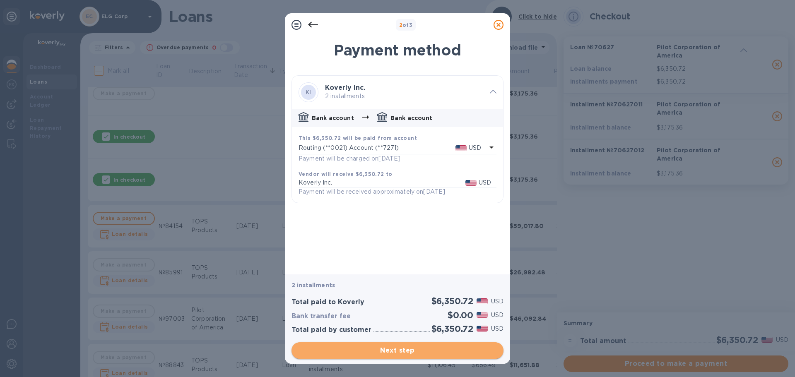
click at [375, 347] on span "Next step" at bounding box center [397, 351] width 199 height 10
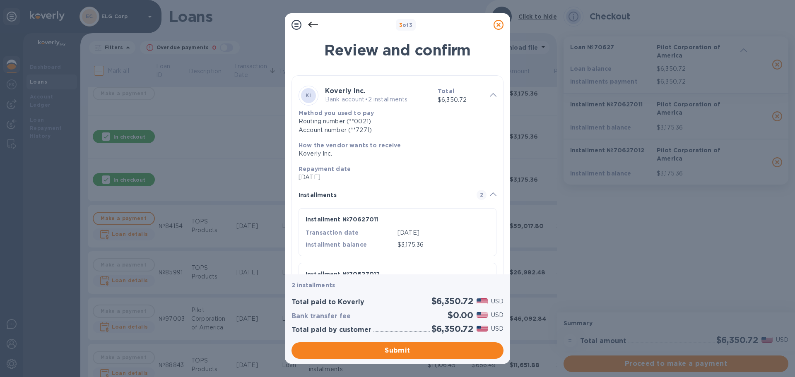
drag, startPoint x: 380, startPoint y: 350, endPoint x: 395, endPoint y: 286, distance: 65.4
click at [380, 350] on span "Submit" at bounding box center [397, 351] width 199 height 10
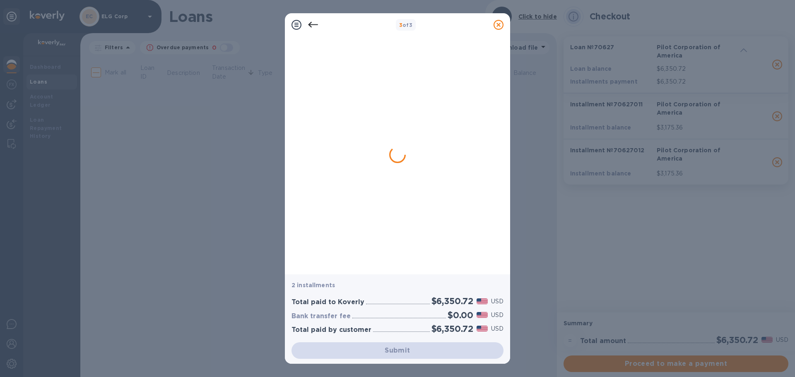
scroll to position [0, 0]
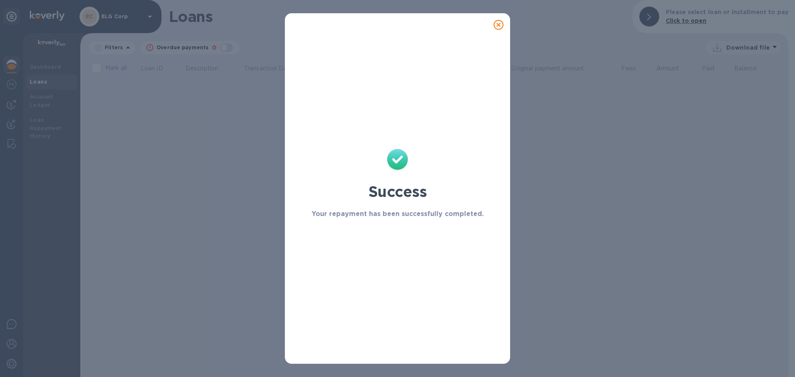
click at [500, 24] on icon at bounding box center [498, 25] width 10 height 10
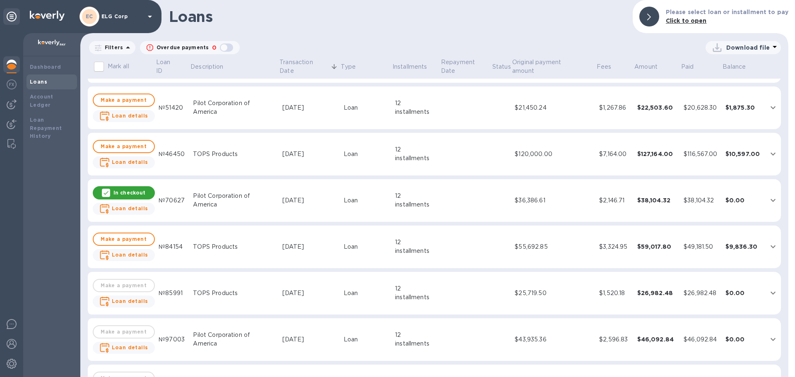
scroll to position [414, 0]
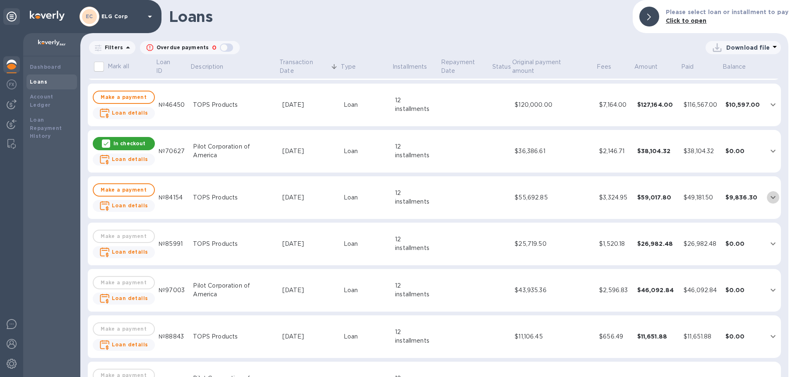
click at [768, 194] on icon "expand row" at bounding box center [773, 197] width 10 height 10
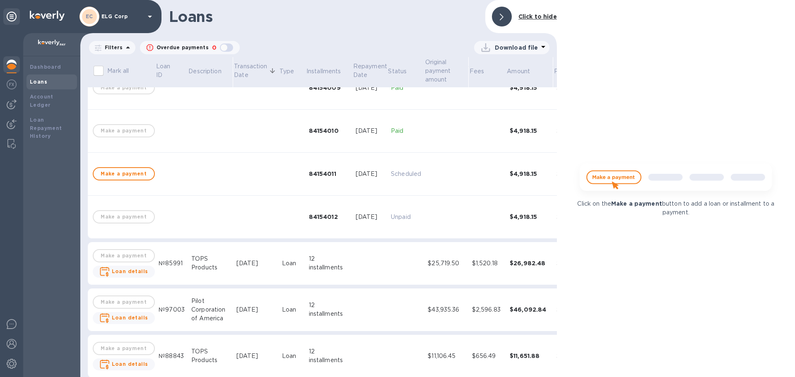
scroll to position [919, 0]
click at [133, 176] on span "Make a payment" at bounding box center [123, 174] width 47 height 10
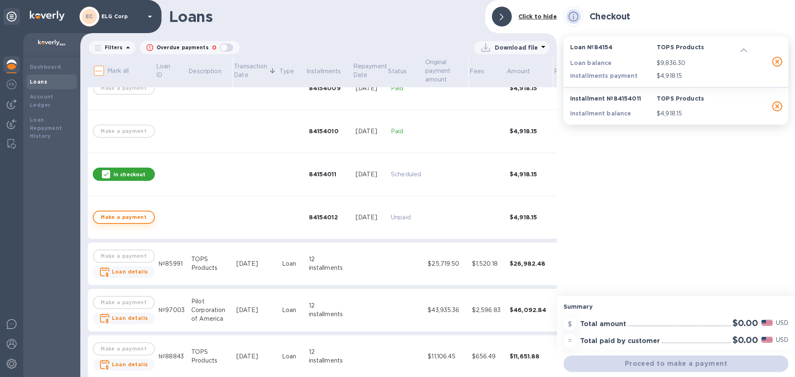
click at [117, 217] on span "Make a payment" at bounding box center [123, 217] width 47 height 10
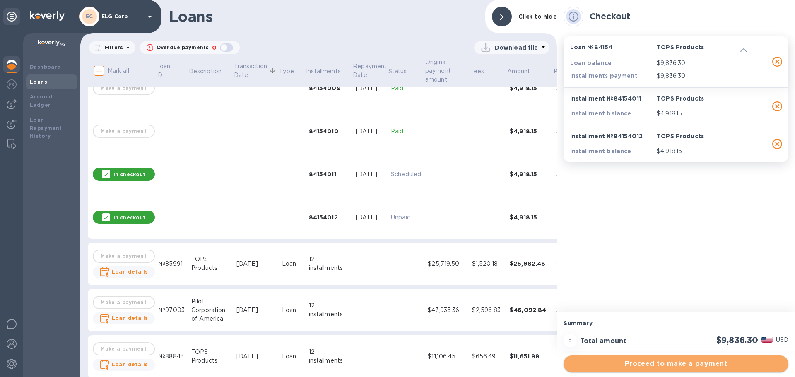
click at [687, 361] on span "Proceed to make a payment" at bounding box center [676, 364] width 212 height 10
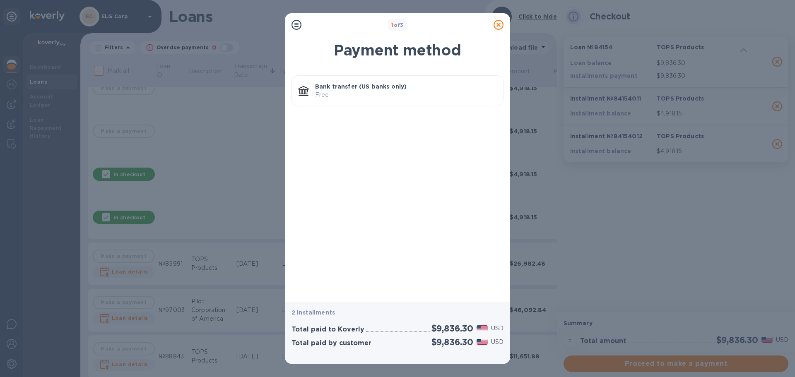
click at [379, 95] on p "Free" at bounding box center [405, 95] width 181 height 9
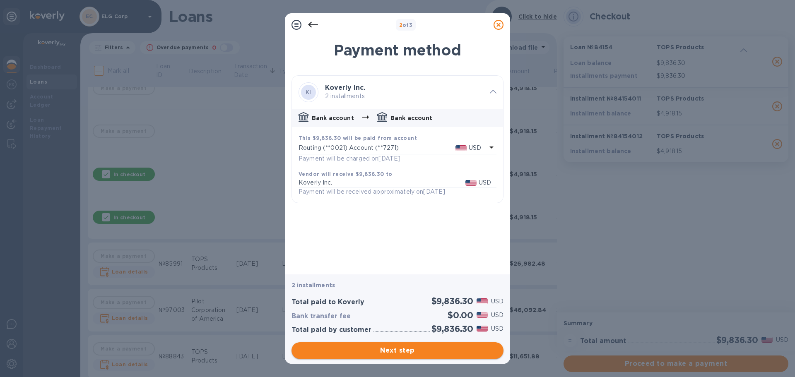
click at [440, 353] on span "Next step" at bounding box center [397, 351] width 199 height 10
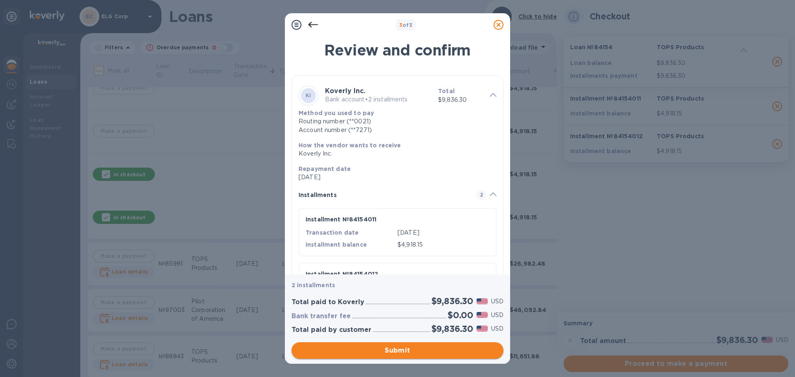
click at [406, 351] on span "Submit" at bounding box center [397, 351] width 199 height 10
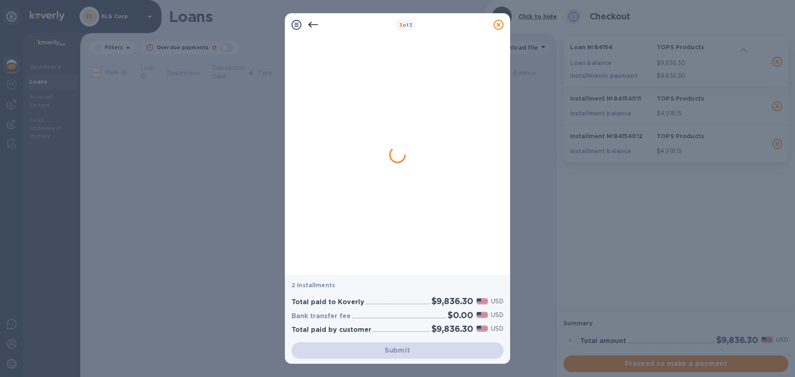
scroll to position [0, 0]
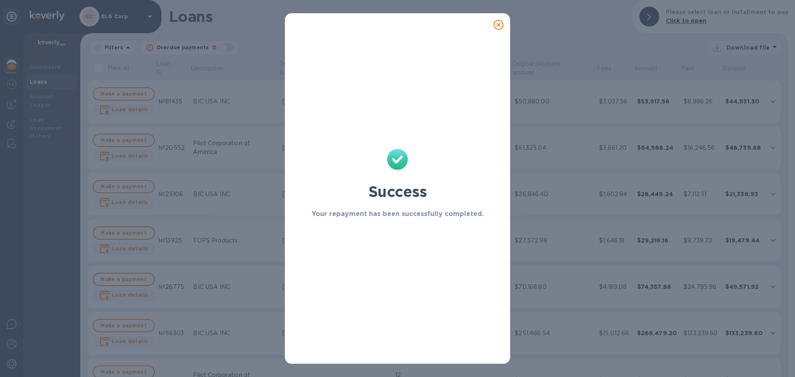
click at [495, 22] on icon at bounding box center [498, 25] width 10 height 10
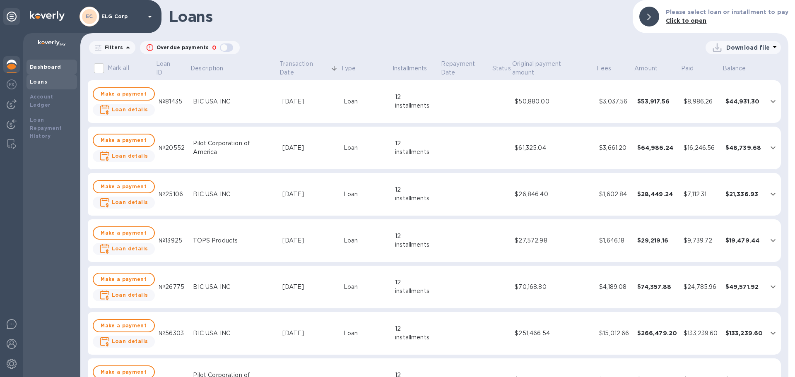
click at [59, 65] on div "Dashboard" at bounding box center [52, 67] width 44 height 8
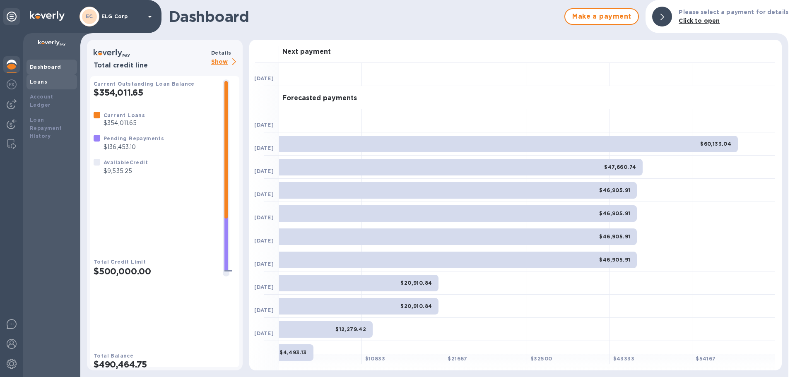
click at [61, 87] on div "Loans" at bounding box center [51, 82] width 50 height 15
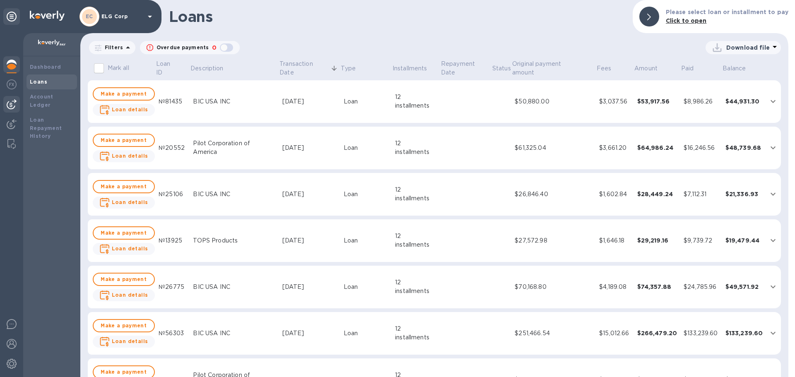
click at [17, 105] on div at bounding box center [11, 104] width 17 height 17
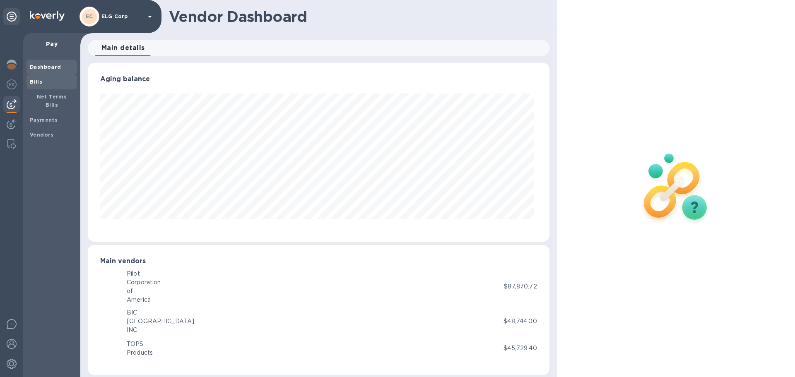
scroll to position [179, 458]
click at [8, 126] on img at bounding box center [12, 124] width 10 height 10
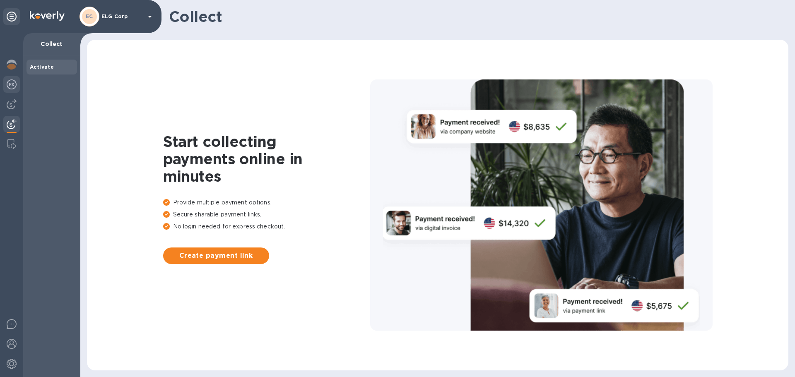
click at [9, 86] on img at bounding box center [12, 84] width 10 height 10
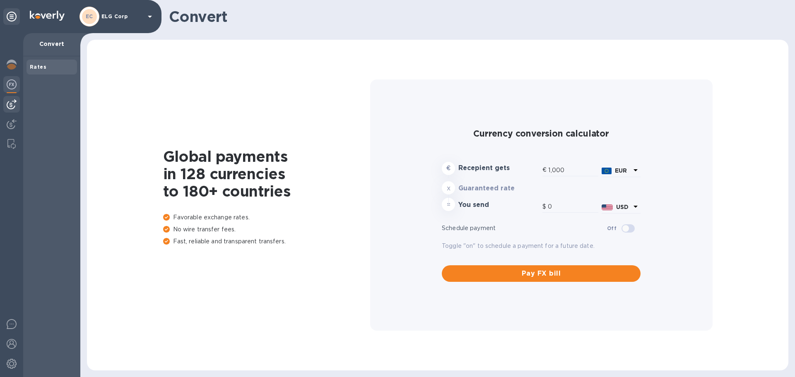
click at [10, 101] on img at bounding box center [12, 104] width 10 height 10
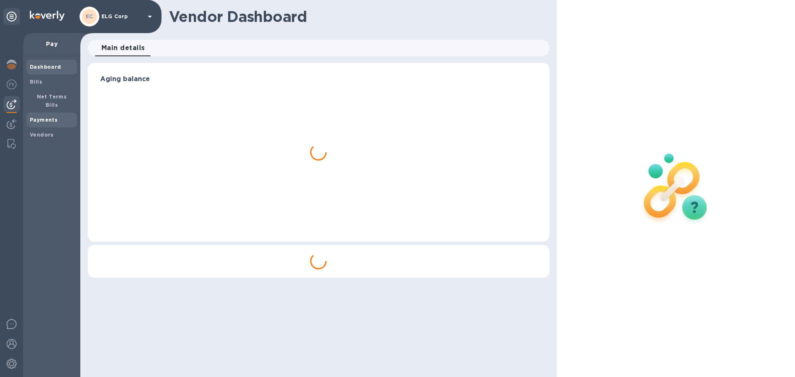
click at [42, 117] on b "Payments" at bounding box center [44, 120] width 28 height 6
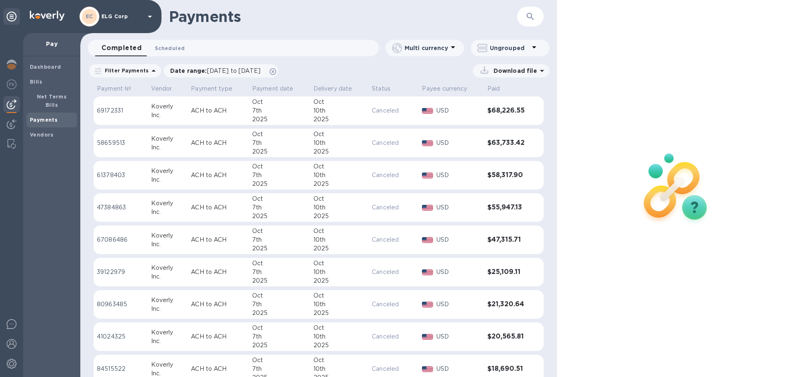
click at [163, 49] on span "Scheduled 0" at bounding box center [170, 48] width 30 height 9
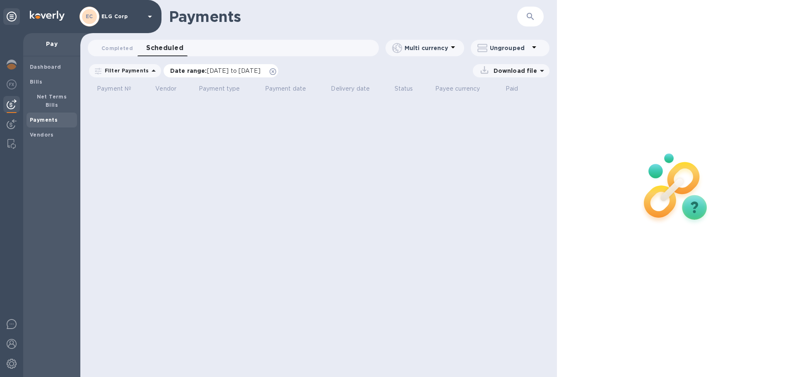
click at [260, 73] on span "[DATE] to [DATE]" at bounding box center [233, 70] width 53 height 7
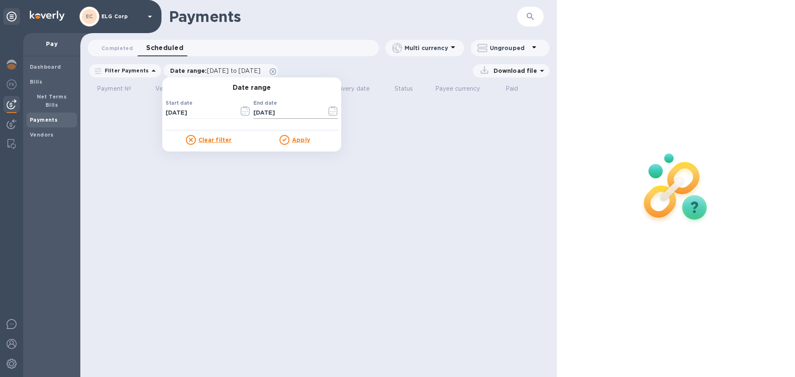
click at [330, 111] on icon "button" at bounding box center [333, 111] width 10 height 10
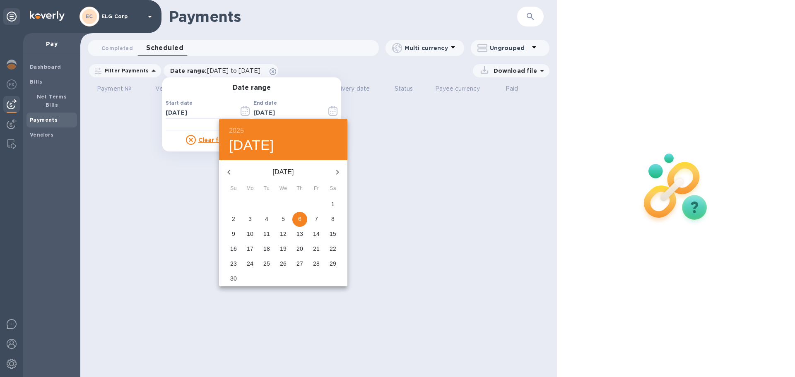
click at [283, 265] on p "26" at bounding box center [283, 264] width 7 height 8
type input "[DATE]"
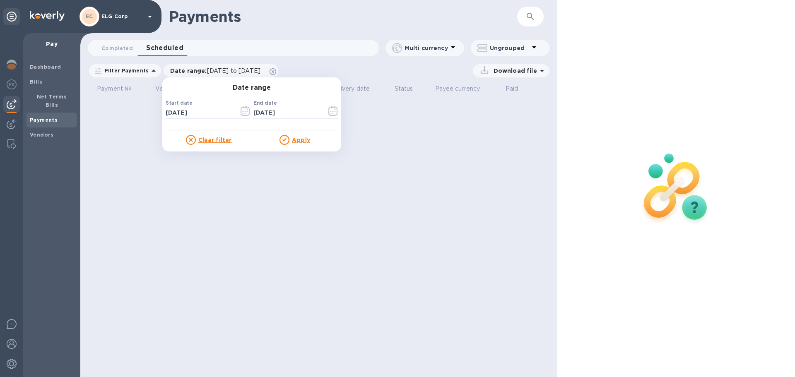
click at [292, 138] on u "Apply" at bounding box center [301, 140] width 18 height 7
